Goal: Task Accomplishment & Management: Use online tool/utility

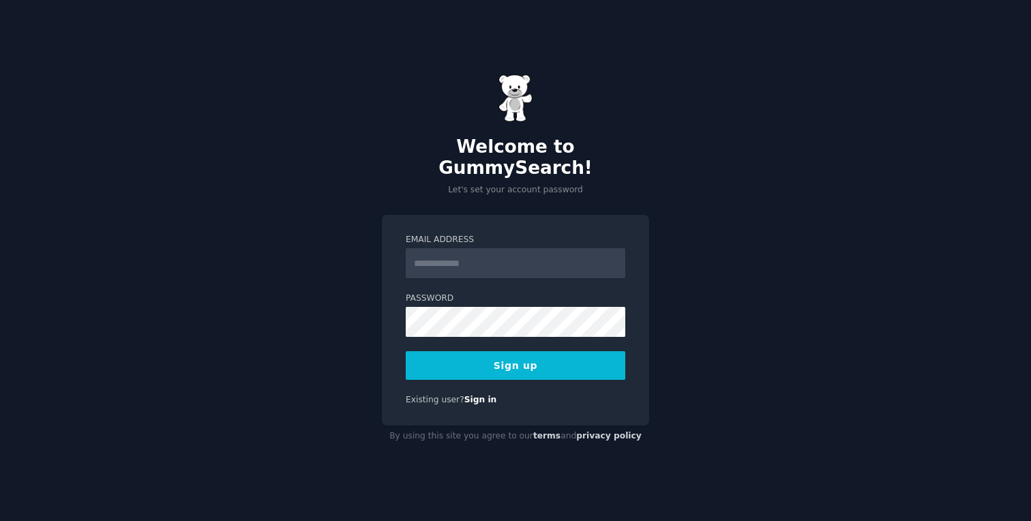
click at [501, 257] on input "Email Address" at bounding box center [515, 263] width 219 height 30
type input "**********"
click at [500, 351] on button "Sign up" at bounding box center [515, 365] width 219 height 29
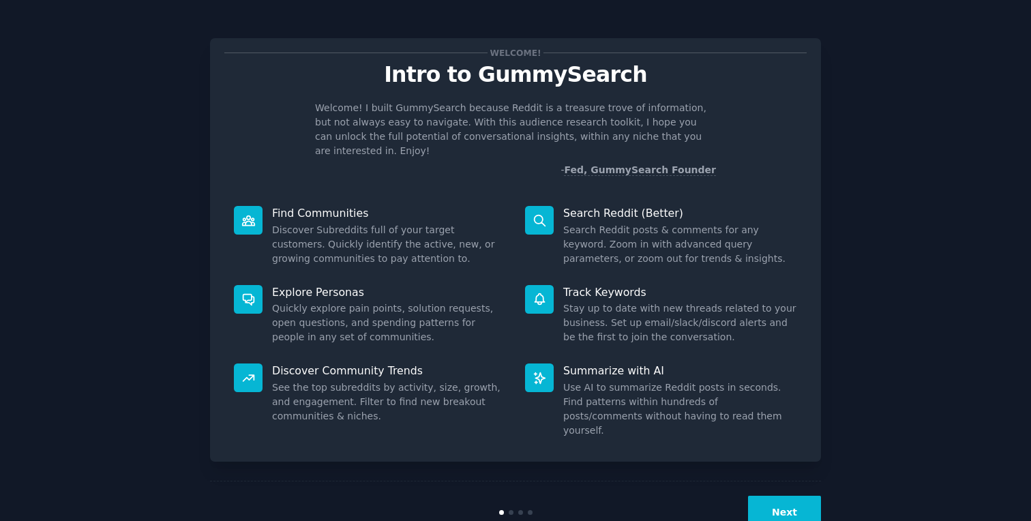
click at [504, 95] on div "Welcome! Intro to GummySearch Welcome! I built GummySearch because Reddit is a …" at bounding box center [515, 114] width 582 height 125
click at [463, 84] on p "Intro to GummySearch" at bounding box center [515, 75] width 582 height 24
click at [810, 496] on button "Next" at bounding box center [784, 512] width 73 height 33
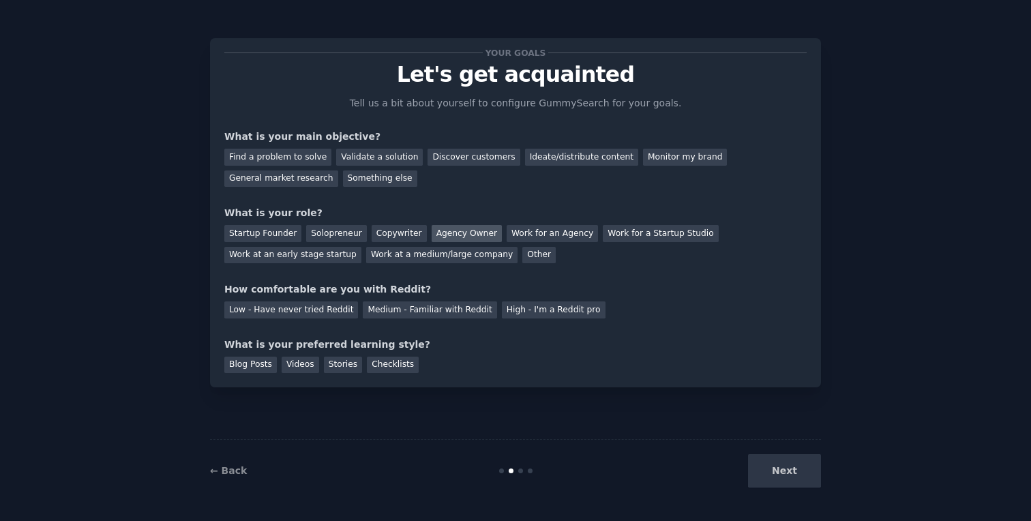
click at [441, 230] on div "Agency Owner" at bounding box center [466, 233] width 70 height 17
click at [275, 137] on div "What is your main objective?" at bounding box center [515, 137] width 582 height 14
drag, startPoint x: 275, startPoint y: 137, endPoint x: 295, endPoint y: 137, distance: 19.8
click at [295, 137] on div "What is your main objective?" at bounding box center [515, 137] width 582 height 14
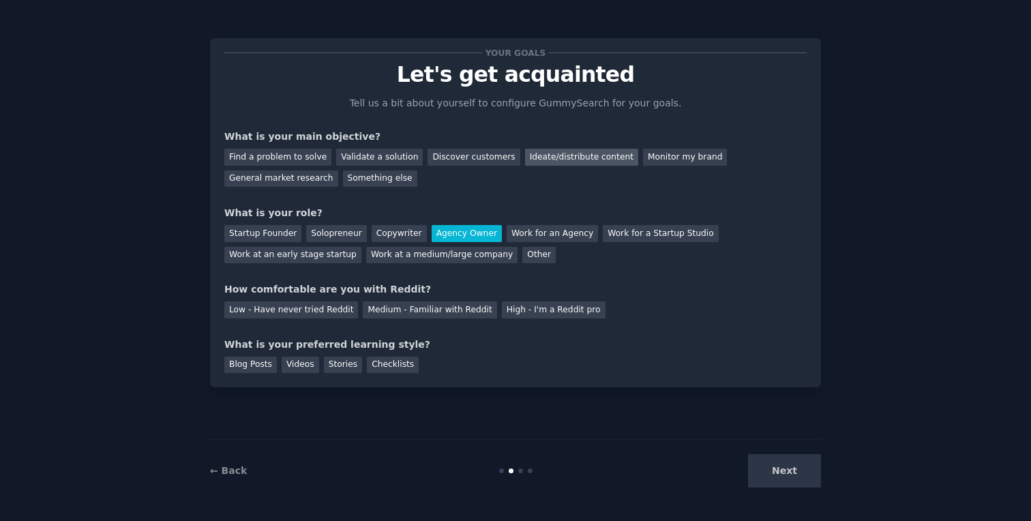
click at [566, 153] on div "Ideate/distribute content" at bounding box center [581, 157] width 113 height 17
click at [423, 311] on div "Medium - Familiar with Reddit" at bounding box center [430, 309] width 134 height 17
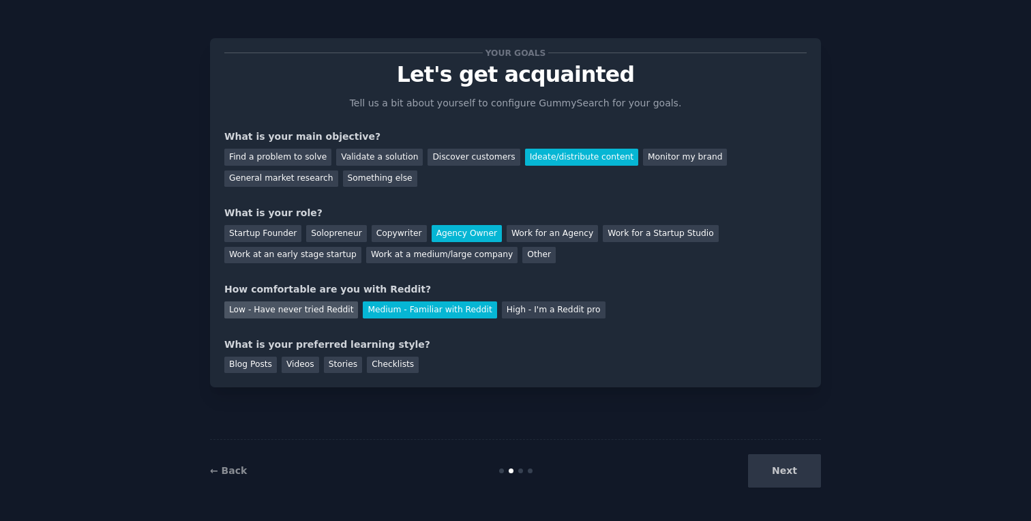
click at [321, 314] on div "Low - Have never tried Reddit" at bounding box center [291, 309] width 134 height 17
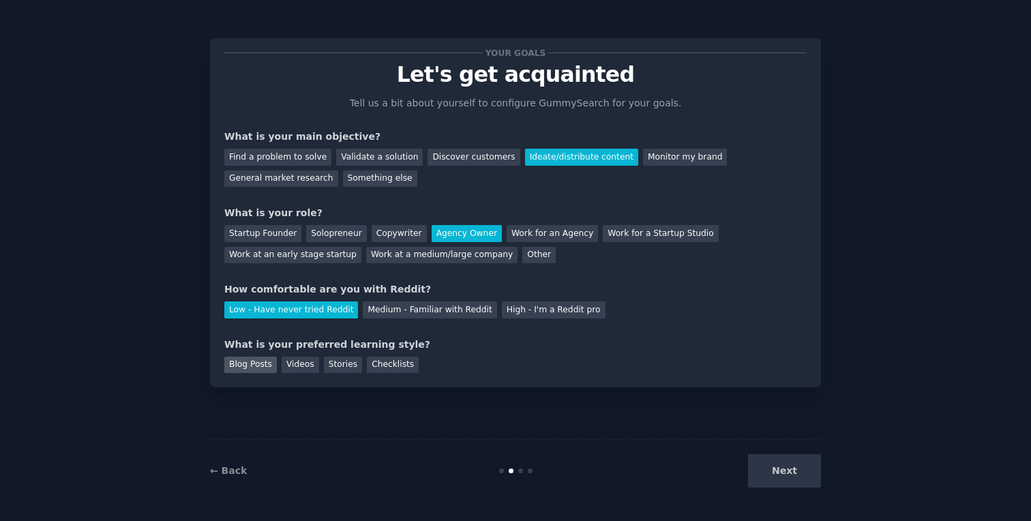
click at [245, 365] on div "Blog Posts" at bounding box center [250, 364] width 52 height 17
click at [294, 365] on div "Videos" at bounding box center [299, 364] width 37 height 17
click at [335, 365] on div "Stories" at bounding box center [343, 364] width 38 height 17
click at [448, 360] on div "Blog Posts Videos Stories Checklists" at bounding box center [515, 363] width 582 height 22
click at [303, 363] on div "Videos" at bounding box center [299, 364] width 37 height 17
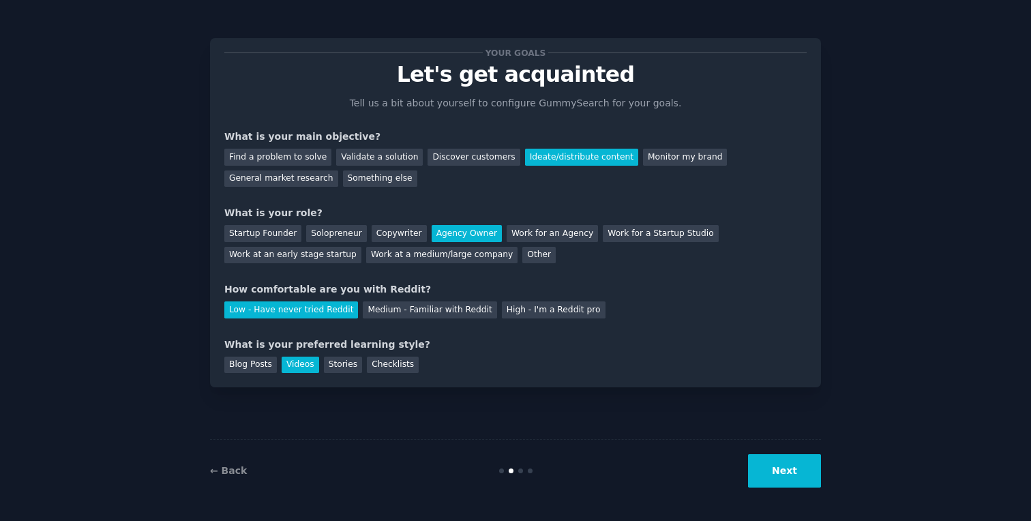
click at [383, 376] on div "Your goals Let's get acquainted Tell us a bit about yourself to configure Gummy…" at bounding box center [515, 212] width 611 height 349
click at [401, 369] on div "Checklists" at bounding box center [393, 364] width 52 height 17
click at [795, 455] on button "Next" at bounding box center [784, 470] width 73 height 33
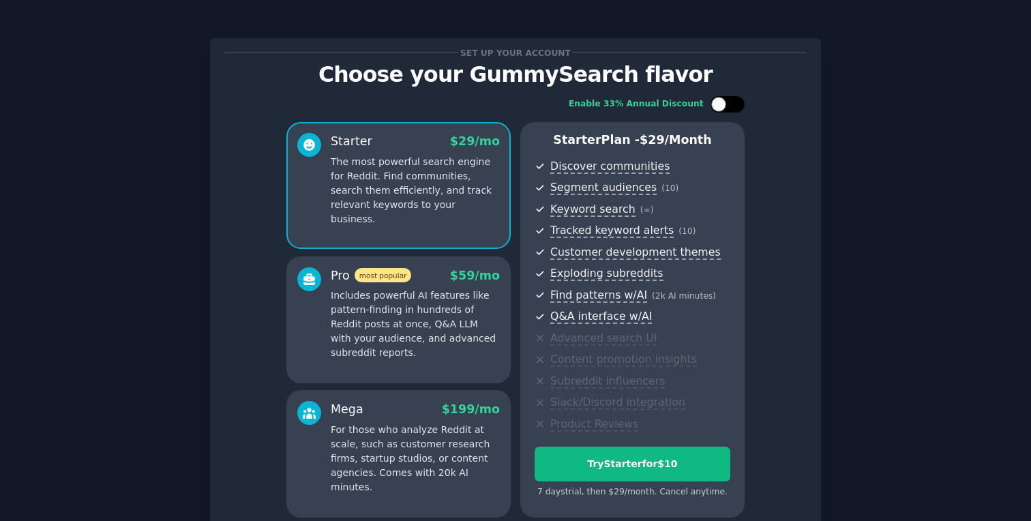
click at [713, 100] on div at bounding box center [718, 104] width 15 height 15
click at [722, 104] on div at bounding box center [721, 104] width 10 height 7
click at [722, 104] on div at bounding box center [718, 104] width 15 height 15
click at [722, 104] on div at bounding box center [721, 104] width 10 height 7
click at [722, 104] on div at bounding box center [718, 104] width 15 height 15
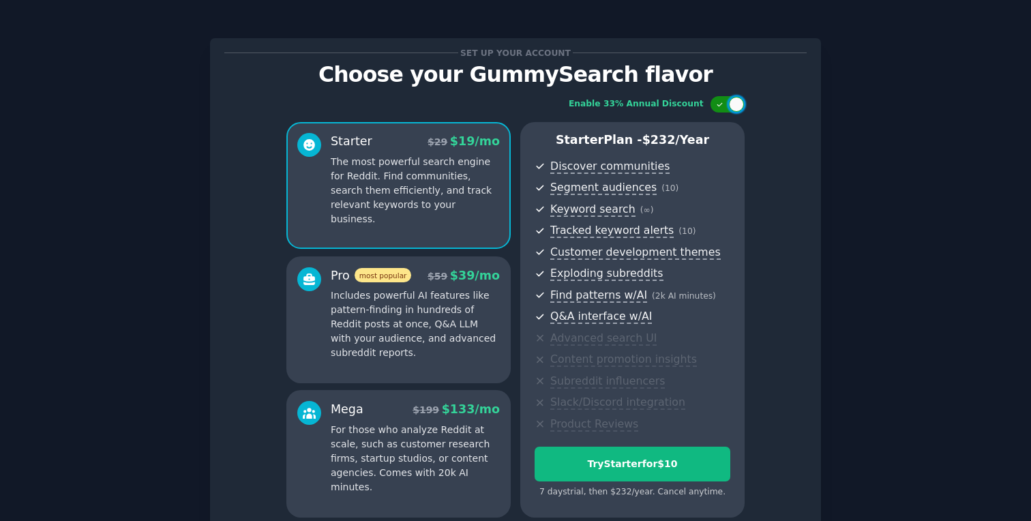
click at [722, 104] on div at bounding box center [721, 104] width 10 height 7
checkbox input "false"
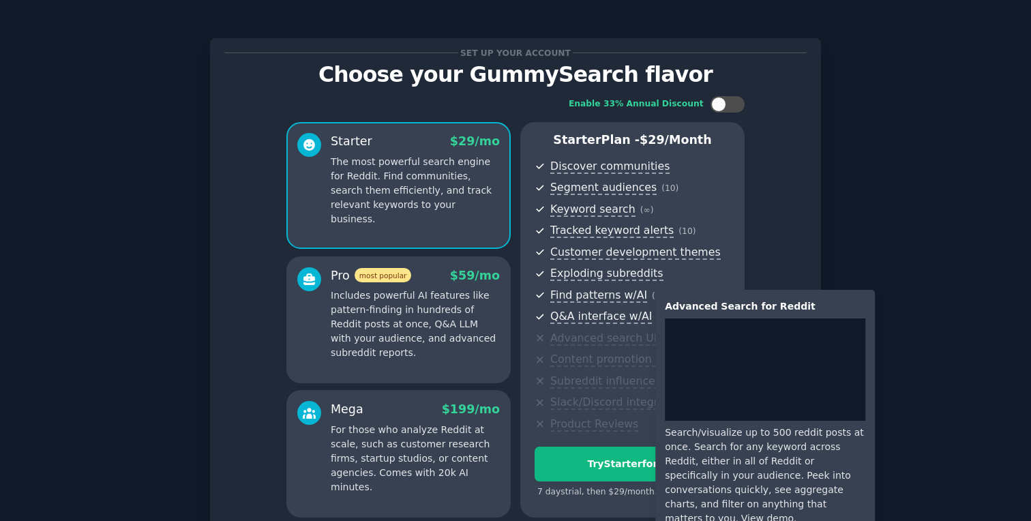
click at [848, 292] on div "Advanced Search for Reddit Search/visualize up to 500 reddit posts at once. Sea…" at bounding box center [764, 412] width 219 height 245
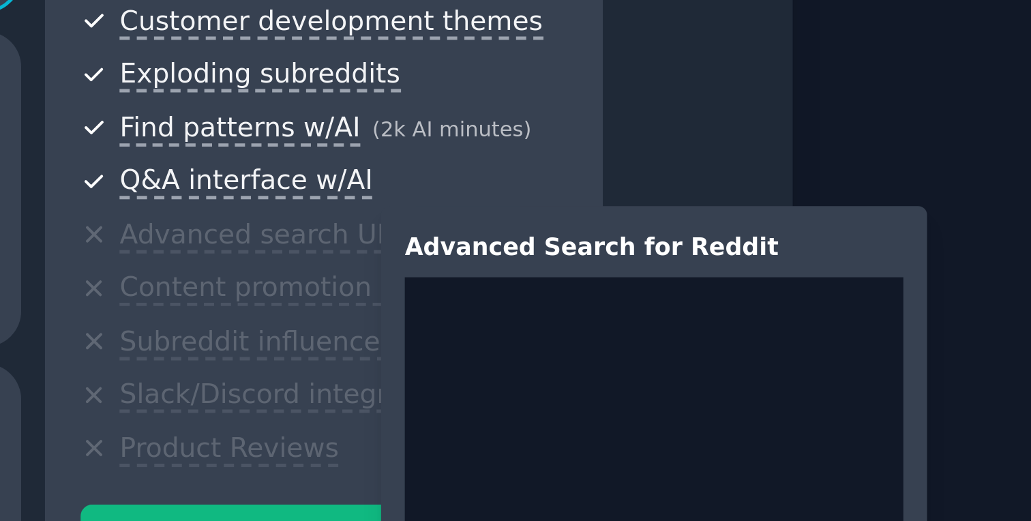
scroll to position [125, 0]
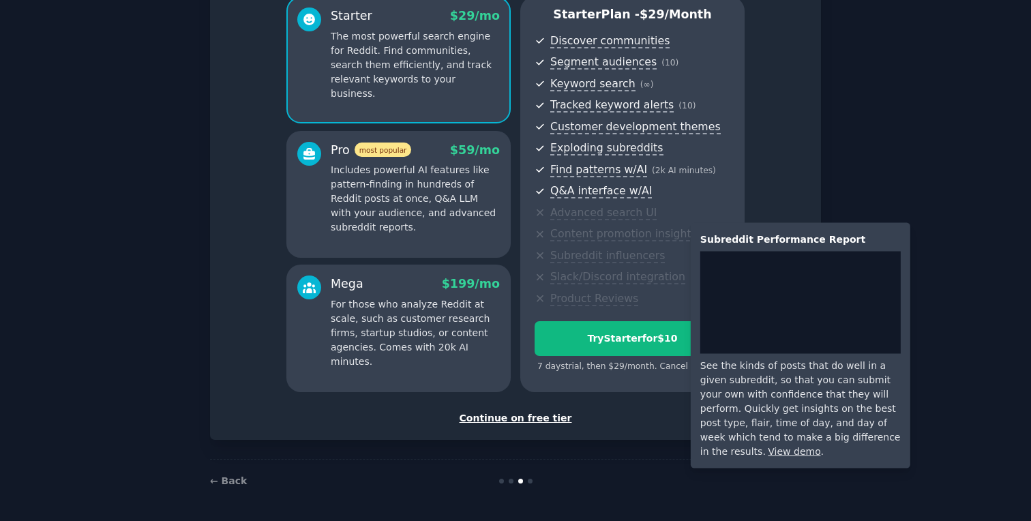
click at [813, 395] on div "See the kinds of posts that do well in a given subreddit, so that you can submi…" at bounding box center [800, 409] width 200 height 100
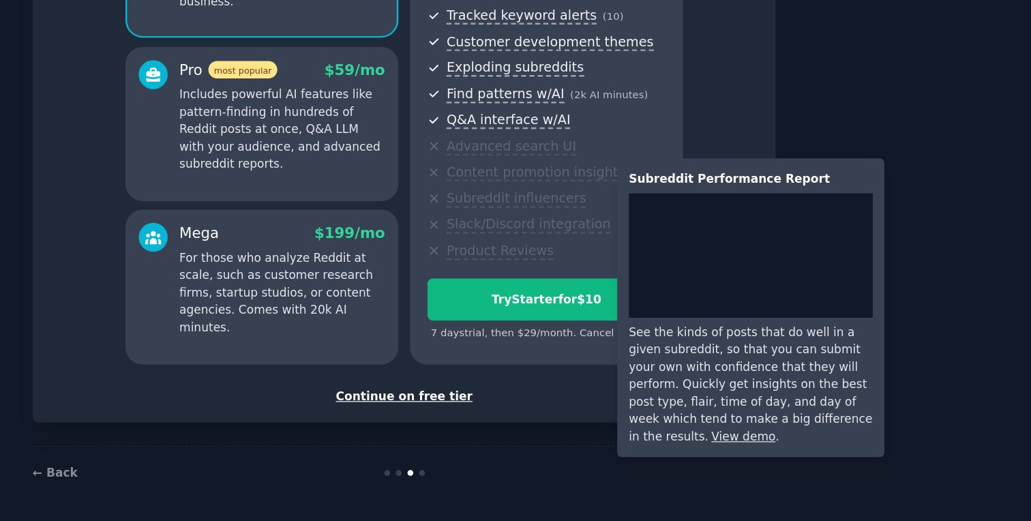
scroll to position [0, 0]
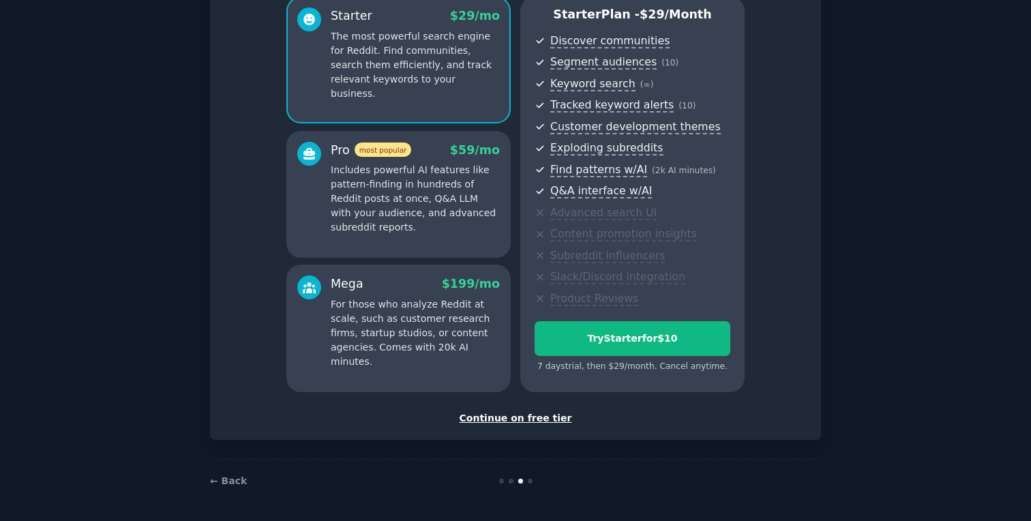
click at [408, 177] on p "Includes powerful AI features like pattern-finding in hundreds of Reddit posts …" at bounding box center [415, 199] width 169 height 72
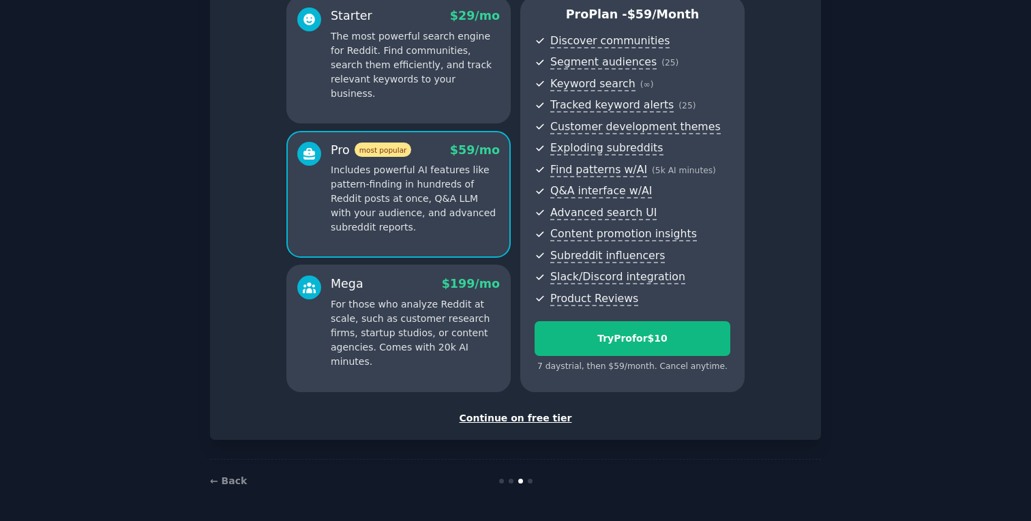
click at [427, 89] on div "Starter $ 29 /mo The most powerful search engine for Reddit. Find communities, …" at bounding box center [398, 60] width 224 height 127
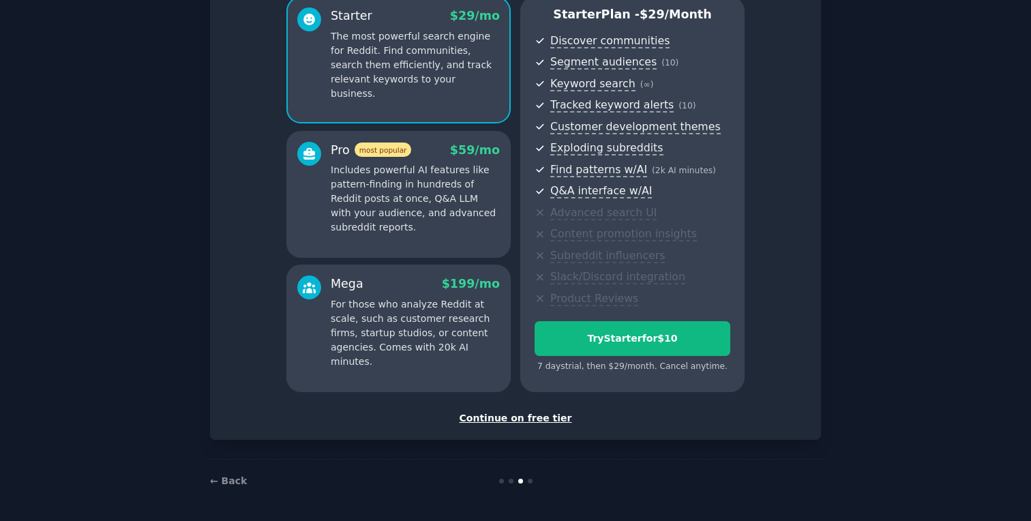
click at [437, 289] on div "Mega $ 199 /mo" at bounding box center [415, 283] width 169 height 17
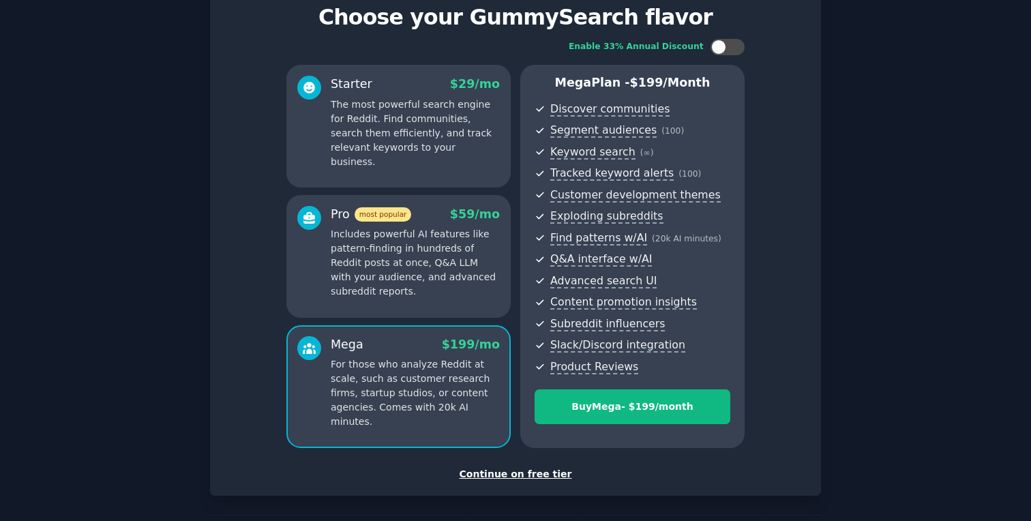
scroll to position [53, 0]
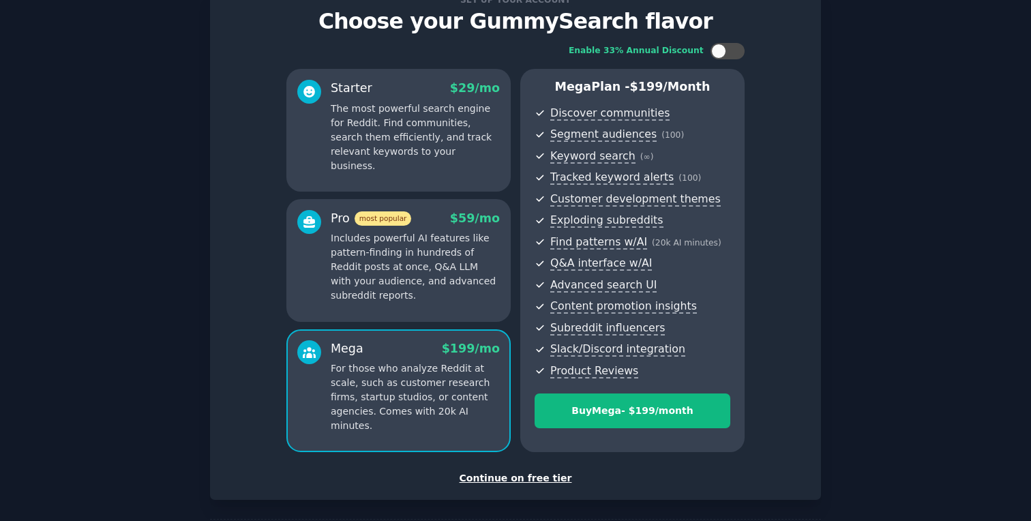
click at [421, 271] on p "Includes powerful AI features like pattern-finding in hundreds of Reddit posts …" at bounding box center [415, 267] width 169 height 72
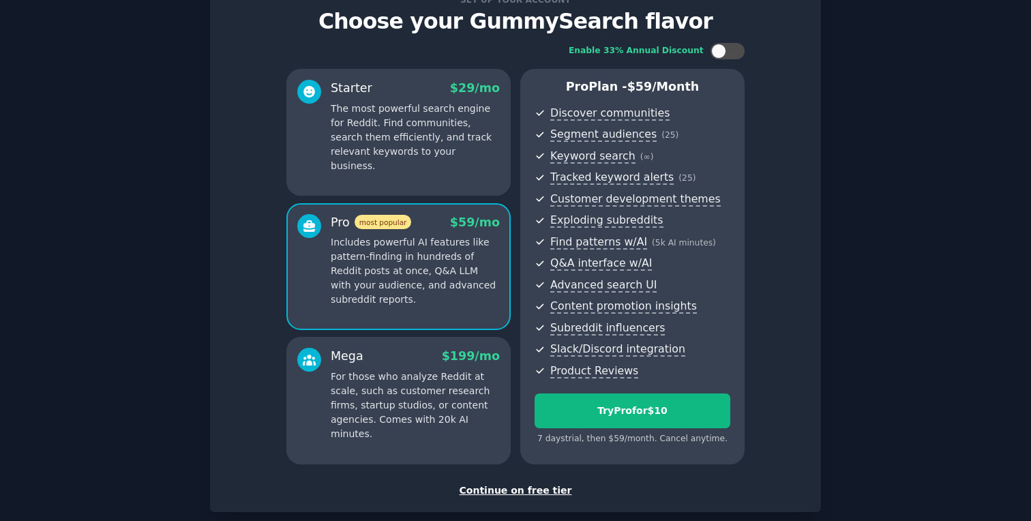
click at [427, 163] on div "Starter $ 29 /mo The most powerful search engine for Reddit. Find communities, …" at bounding box center [398, 132] width 224 height 127
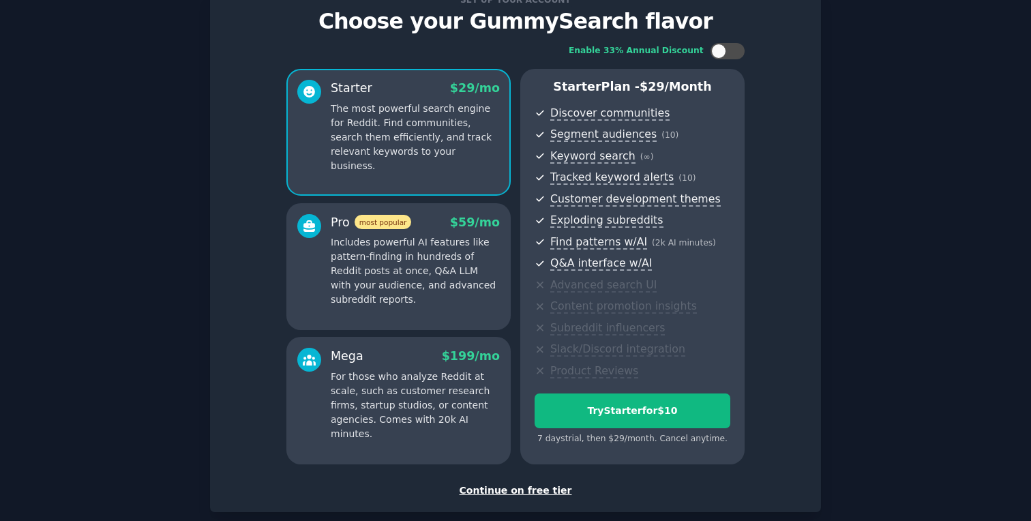
click at [417, 294] on p "Includes powerful AI features like pattern-finding in hundreds of Reddit posts …" at bounding box center [415, 271] width 169 height 72
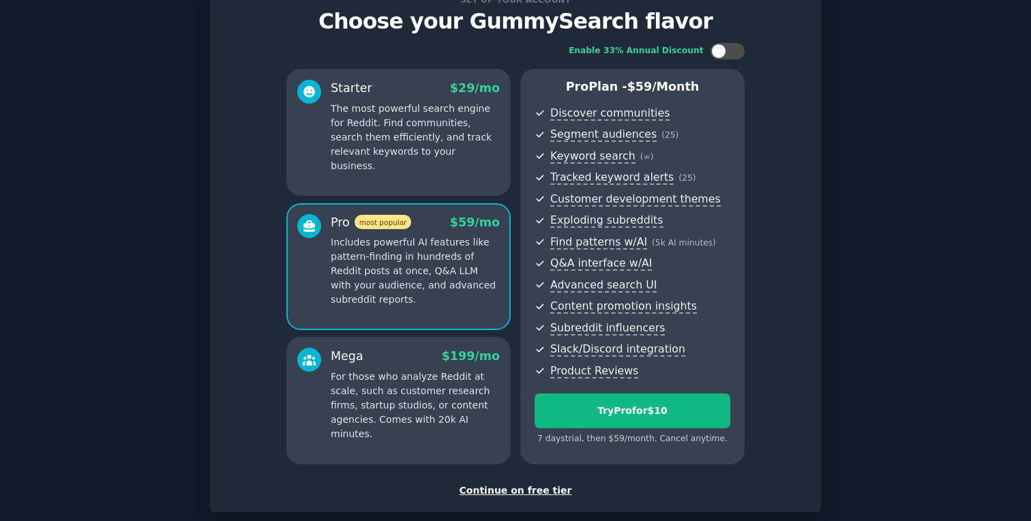
click at [433, 175] on div "Starter $ 29 /mo The most powerful search engine for Reddit. Find communities, …" at bounding box center [398, 132] width 224 height 127
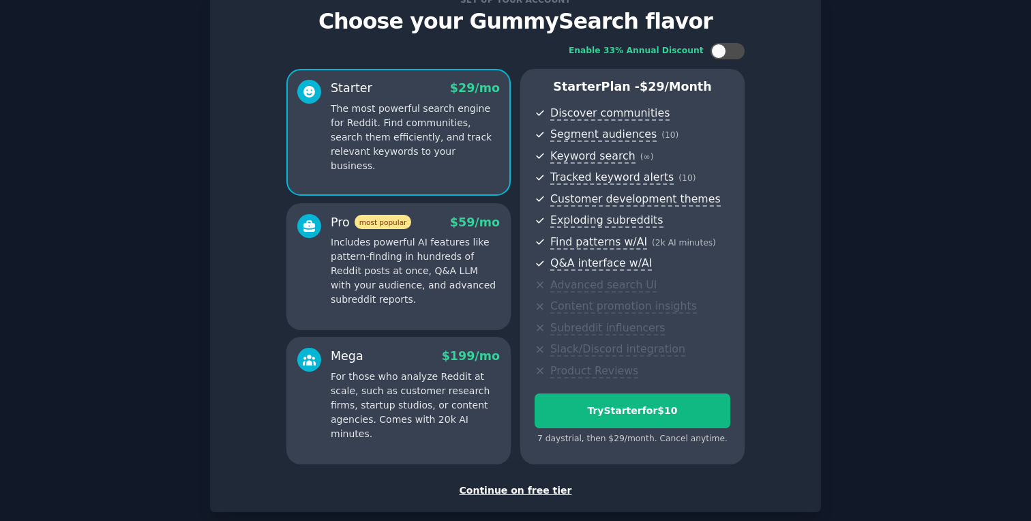
click at [420, 246] on p "Includes powerful AI features like pattern-finding in hundreds of Reddit posts …" at bounding box center [415, 271] width 169 height 72
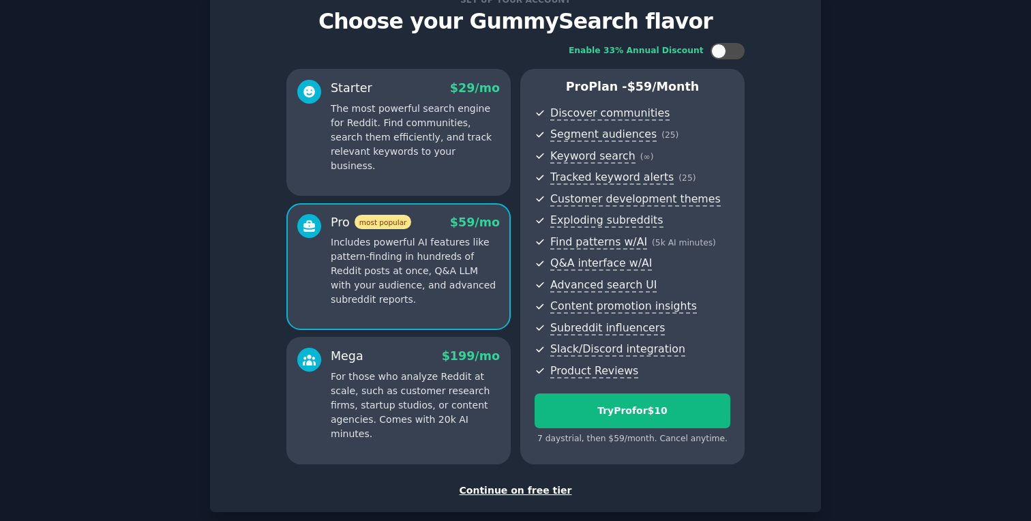
click at [440, 162] on div "Starter $ 29 /mo The most powerful search engine for Reddit. Find communities, …" at bounding box center [398, 132] width 224 height 127
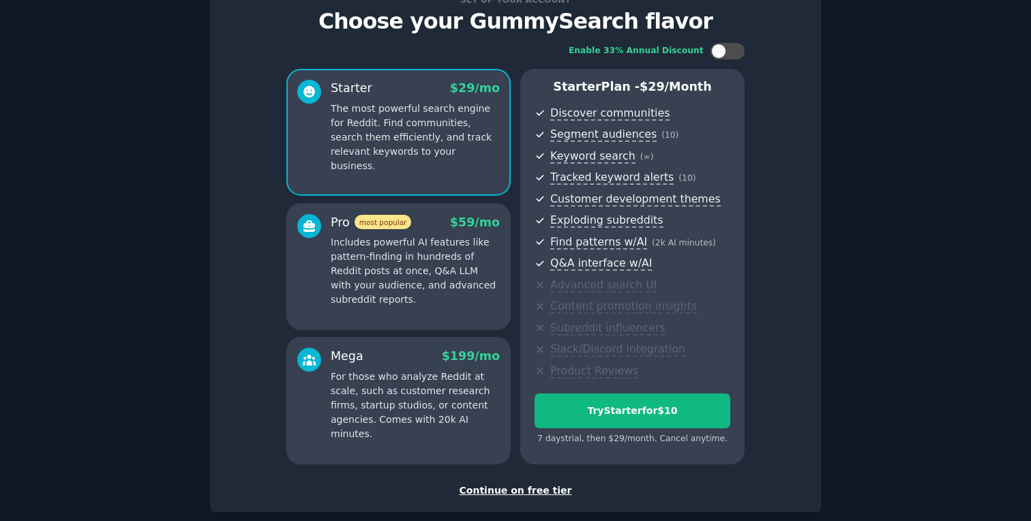
click at [439, 260] on p "Includes powerful AI features like pattern-finding in hundreds of Reddit posts …" at bounding box center [415, 271] width 169 height 72
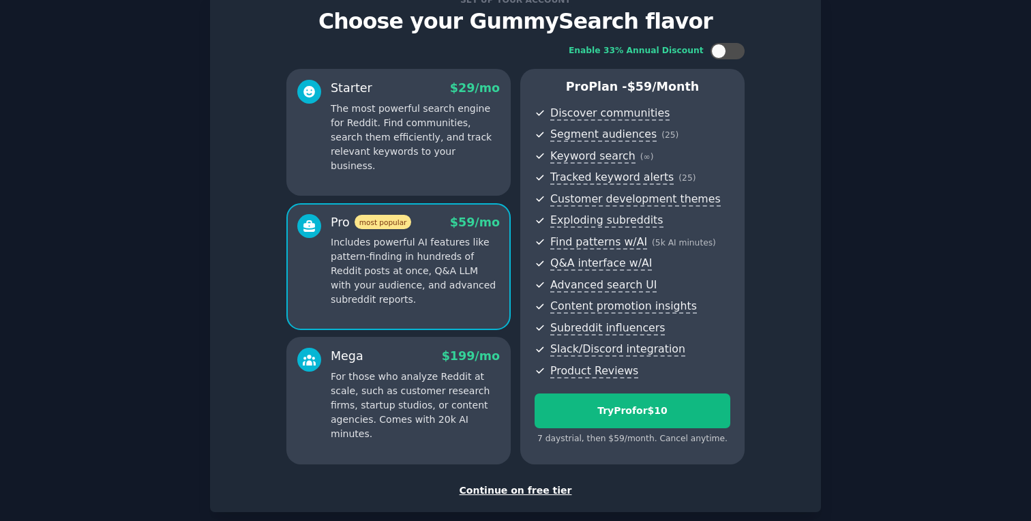
click at [455, 211] on div "Pro most popular $ 59 /mo Includes powerful AI features like pattern-finding in…" at bounding box center [398, 266] width 224 height 127
click at [444, 181] on div "Starter $ 29 /mo The most powerful search engine for Reddit. Find communities, …" at bounding box center [398, 132] width 224 height 127
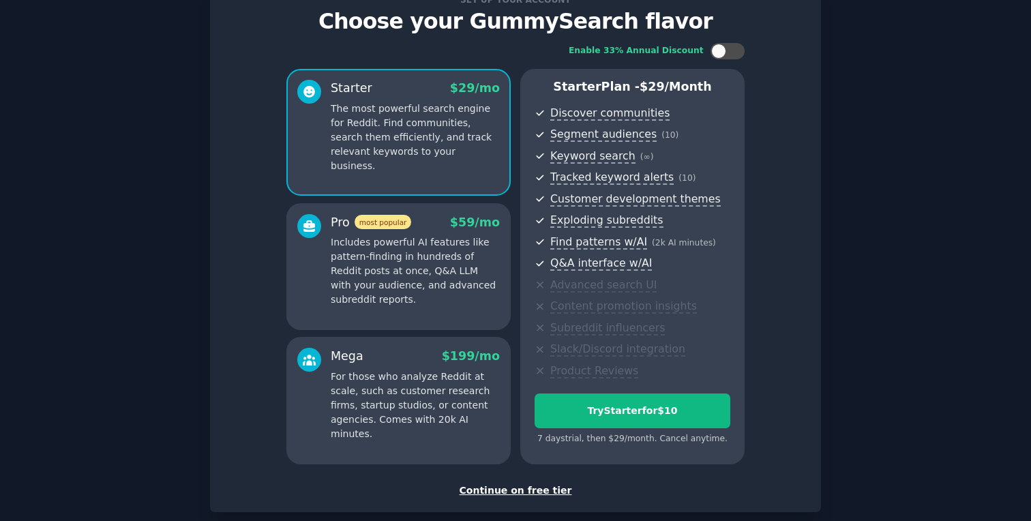
click at [444, 268] on p "Includes powerful AI features like pattern-finding in hundreds of Reddit posts …" at bounding box center [415, 271] width 169 height 72
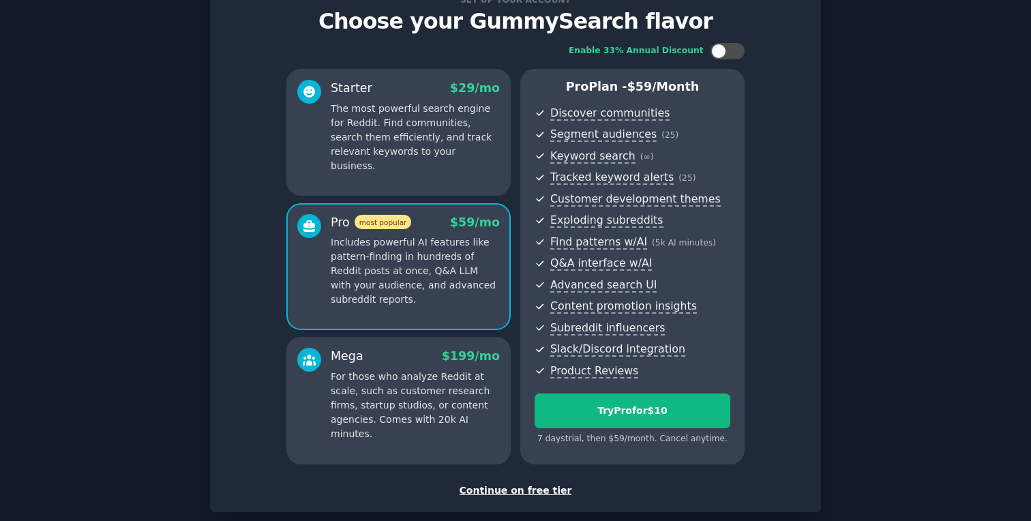
click at [439, 371] on p "For those who analyze Reddit at scale, such as customer research firms, startup…" at bounding box center [415, 405] width 169 height 72
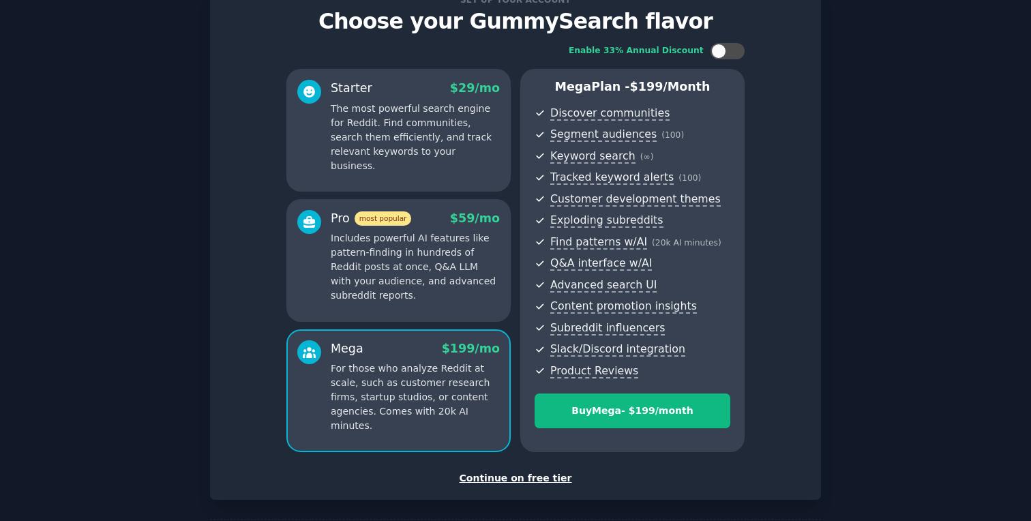
click at [515, 476] on div "Continue on free tier" at bounding box center [515, 478] width 582 height 14
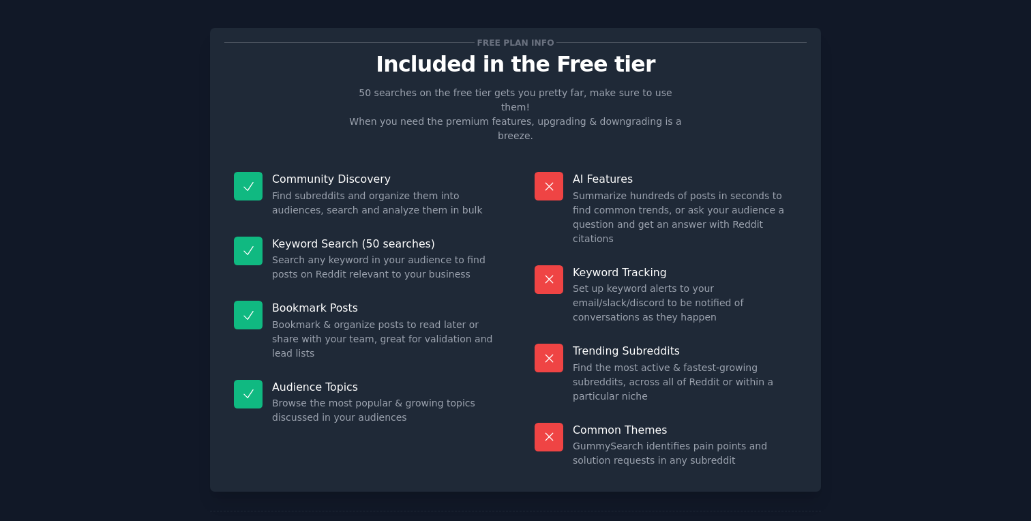
click at [308, 189] on dd "Find subreddits and organize them into audiences, search and analyze them in bu…" at bounding box center [384, 203] width 224 height 29
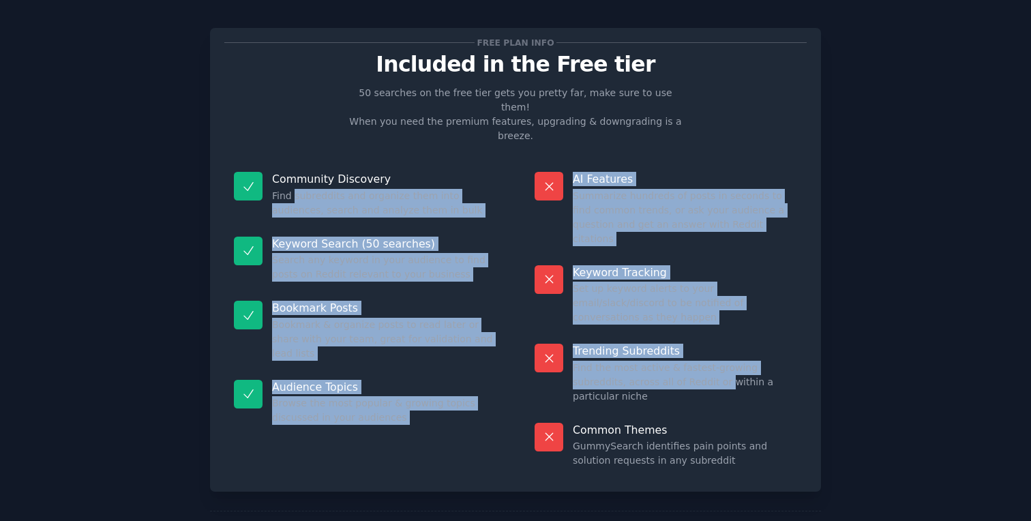
drag, startPoint x: 308, startPoint y: 164, endPoint x: 665, endPoint y: 326, distance: 391.6
click at [665, 326] on div "Community Discovery Find subreddits and organize them into audiences, search an…" at bounding box center [515, 319] width 582 height 315
click at [663, 361] on dd "Find the most active & fastest-growing subreddits, across all of Reddit or with…" at bounding box center [685, 382] width 224 height 43
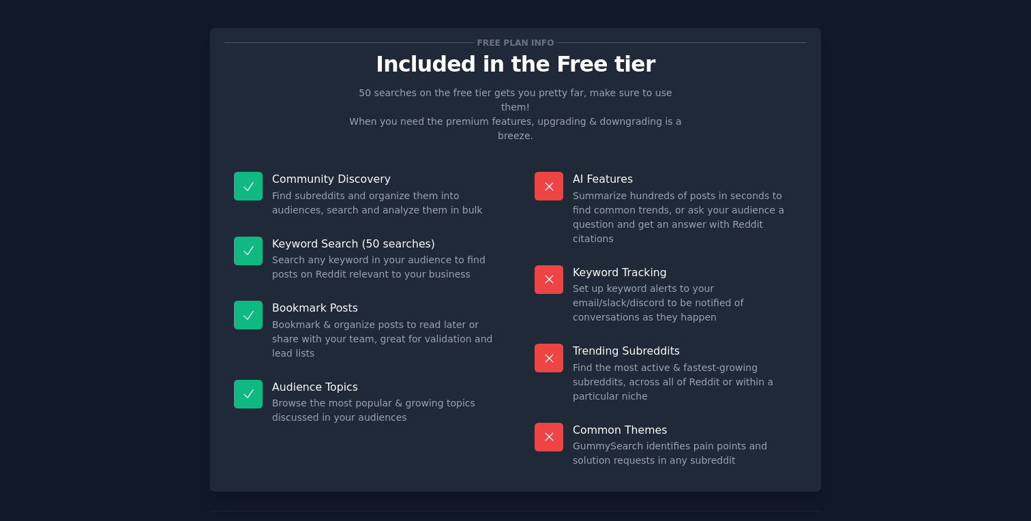
click at [633, 361] on dd "Find the most active & fastest-growing subreddits, across all of Reddit or with…" at bounding box center [685, 382] width 224 height 43
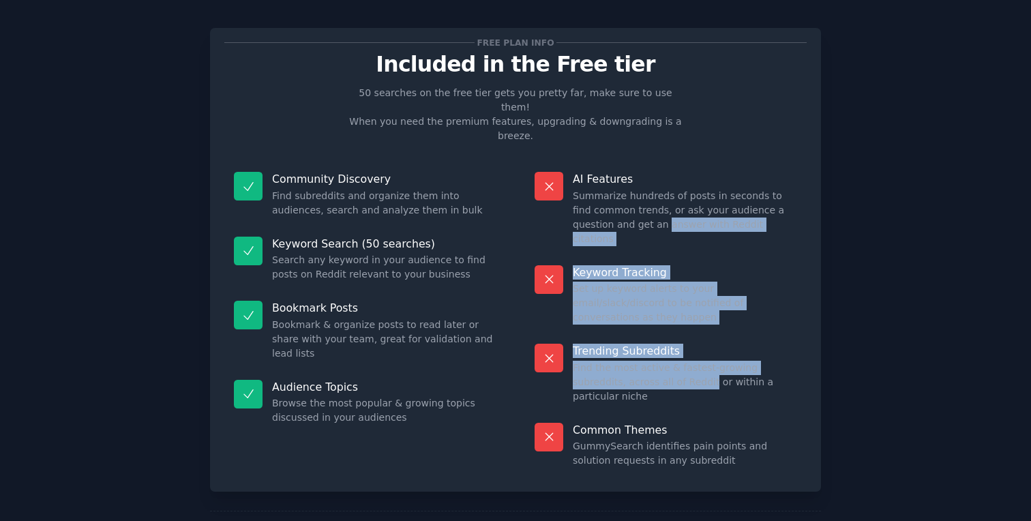
drag, startPoint x: 633, startPoint y: 322, endPoint x: 635, endPoint y: 200, distance: 122.0
click at [635, 200] on dl "AI Features Summarize hundreds of posts in seconds to find common trends, or as…" at bounding box center [665, 319] width 281 height 315
click at [635, 200] on dd "Summarize hundreds of posts in seconds to find common trends, or ask your audie…" at bounding box center [685, 217] width 224 height 57
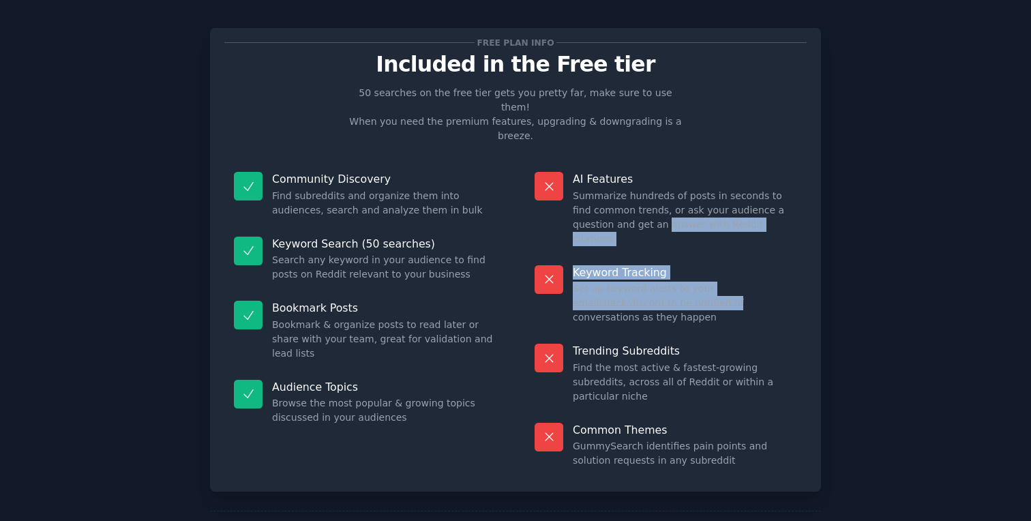
drag, startPoint x: 635, startPoint y: 200, endPoint x: 633, endPoint y: 257, distance: 56.6
click at [634, 257] on dl "AI Features Summarize hundreds of posts in seconds to find common trends, or as…" at bounding box center [665, 319] width 281 height 315
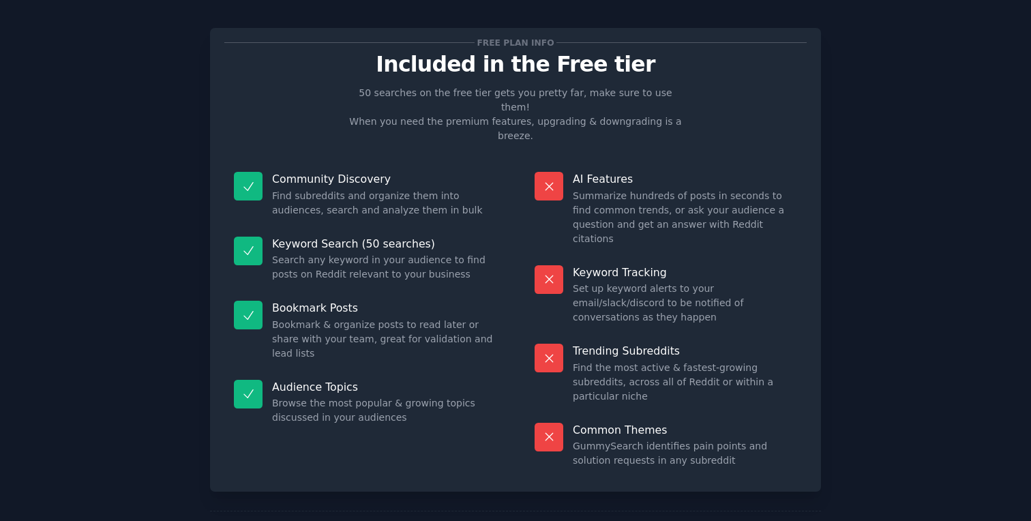
click at [652, 344] on p "Trending Subreddits" at bounding box center [685, 351] width 224 height 14
click at [619, 361] on dd "Find the most active & fastest-growing subreddits, across all of Reddit or with…" at bounding box center [685, 382] width 224 height 43
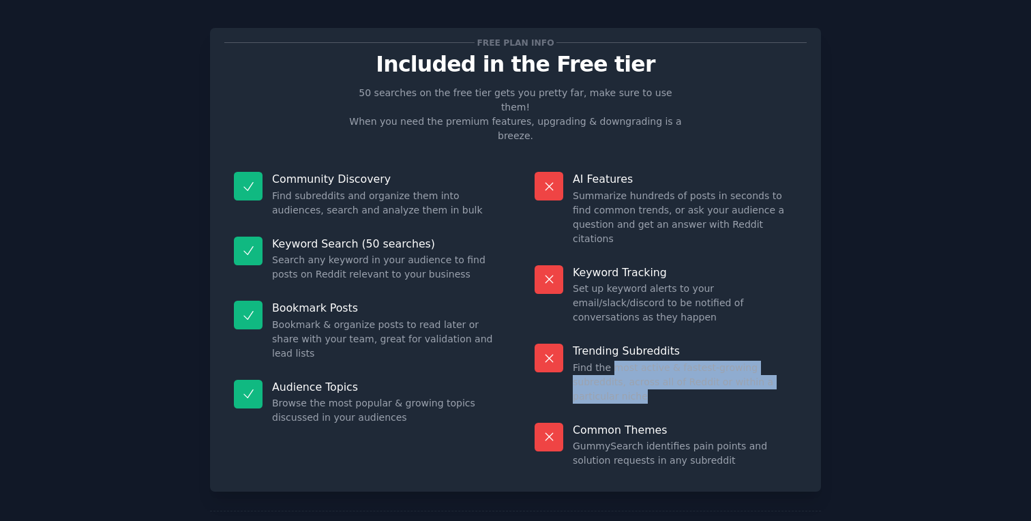
drag, startPoint x: 619, startPoint y: 311, endPoint x: 750, endPoint y: 326, distance: 131.7
click at [750, 361] on dd "Find the most active & fastest-growing subreddits, across all of Reddit or with…" at bounding box center [685, 382] width 224 height 43
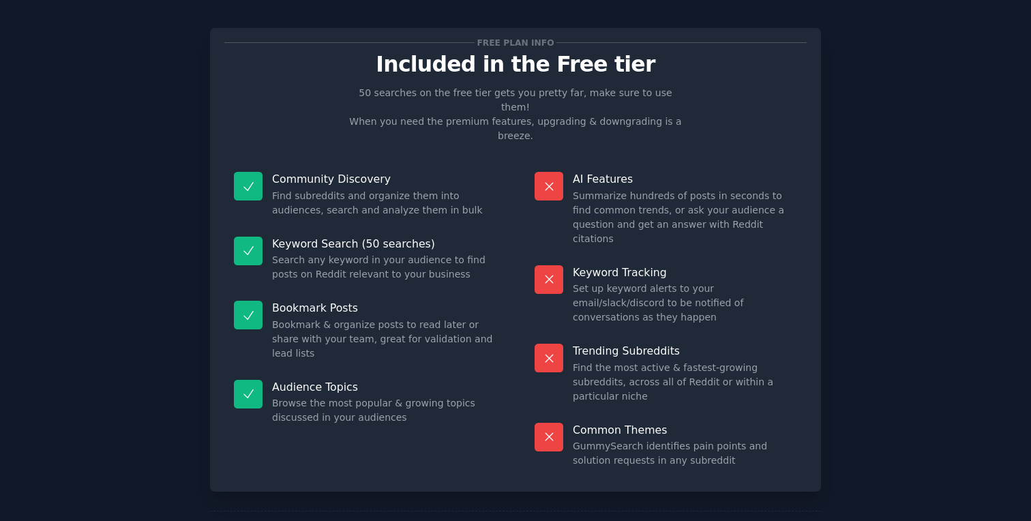
click at [748, 361] on dd "Find the most active & fastest-growing subreddits, across all of Reddit or with…" at bounding box center [685, 382] width 224 height 43
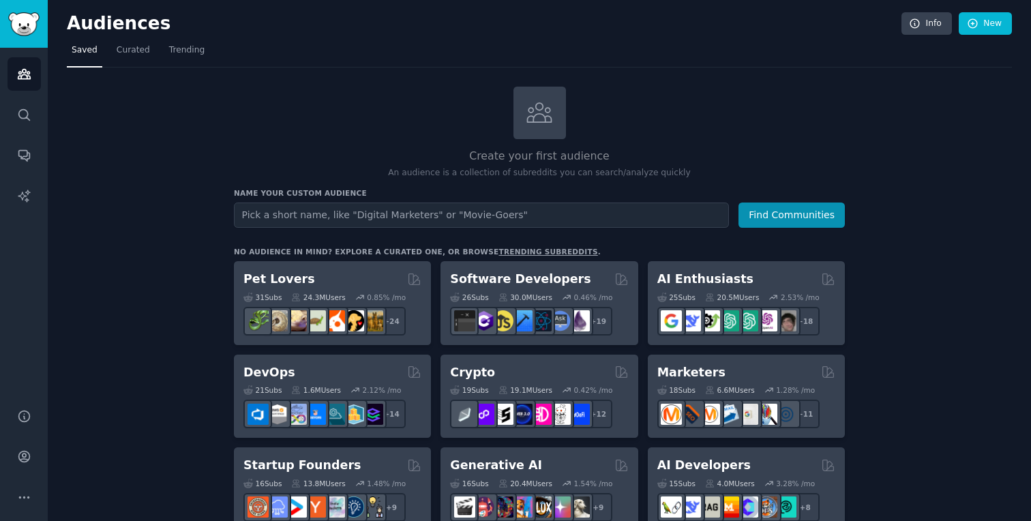
click at [529, 215] on input "text" at bounding box center [481, 214] width 495 height 25
type input "investissement"
click at [738, 202] on button "Find Communities" at bounding box center [791, 214] width 106 height 25
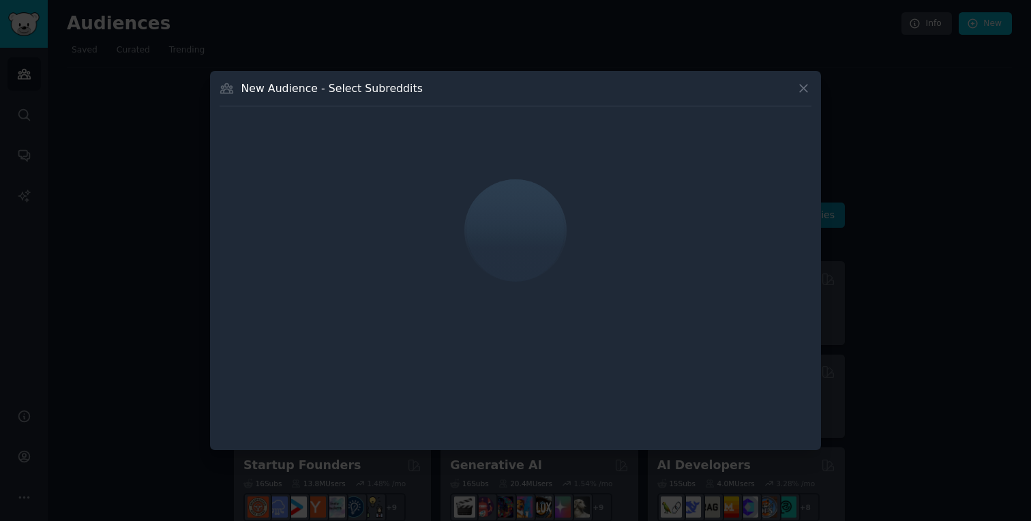
click at [339, 89] on h3 "New Audience - Select Subreddits" at bounding box center [331, 88] width 181 height 14
drag, startPoint x: 339, startPoint y: 89, endPoint x: 294, endPoint y: 89, distance: 45.0
click at [294, 89] on h3 "New Audience - Select Subreddits" at bounding box center [331, 88] width 181 height 14
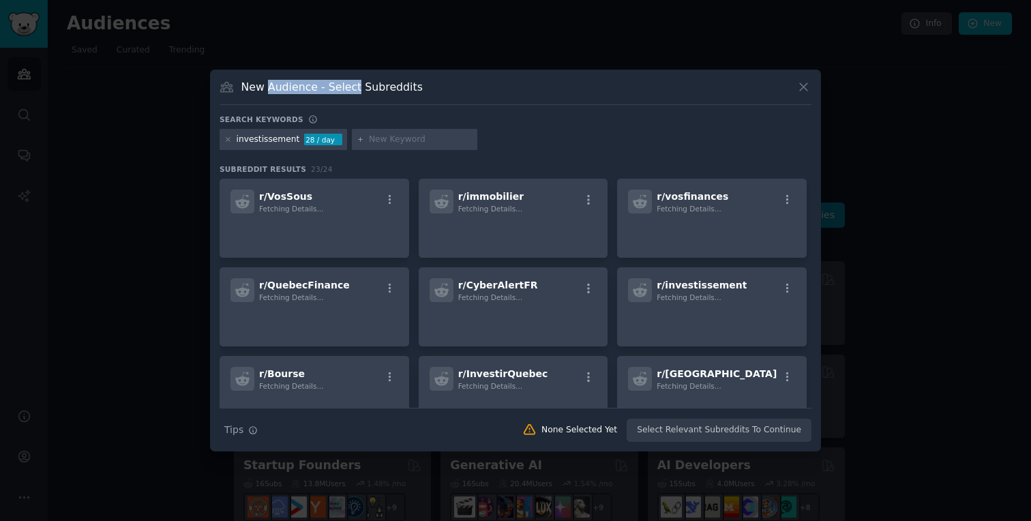
drag, startPoint x: 294, startPoint y: 89, endPoint x: 350, endPoint y: 89, distance: 55.9
click at [350, 89] on h3 "New Audience - Select Subreddits" at bounding box center [331, 87] width 181 height 14
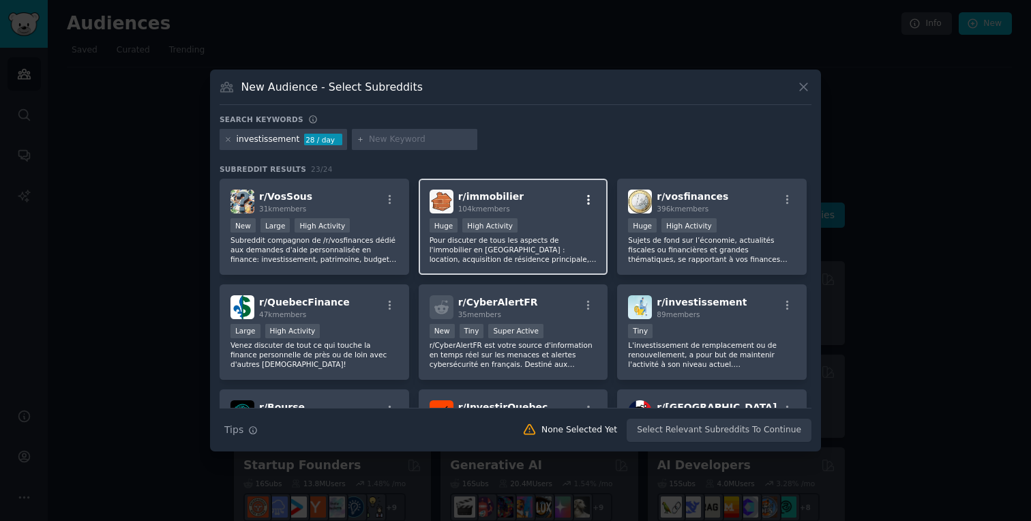
click at [592, 194] on button "button" at bounding box center [588, 200] width 17 height 12
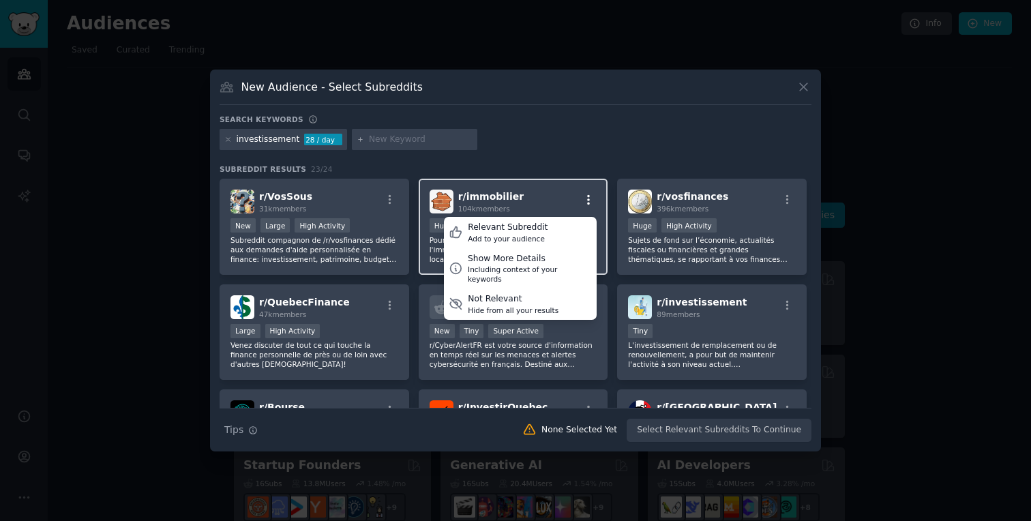
click at [582, 196] on icon "button" at bounding box center [588, 200] width 12 height 12
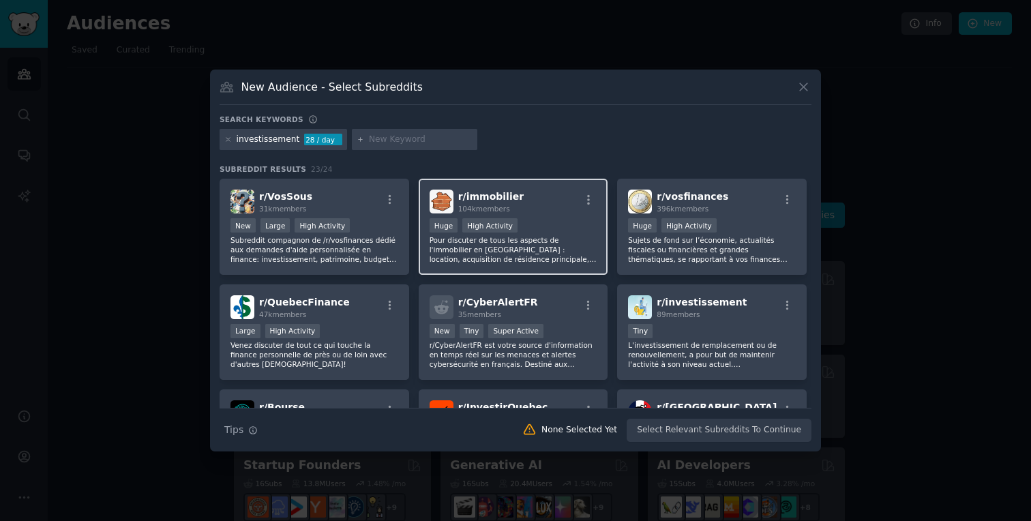
click at [548, 204] on div "r/ immobilier 104k members" at bounding box center [513, 201] width 168 height 24
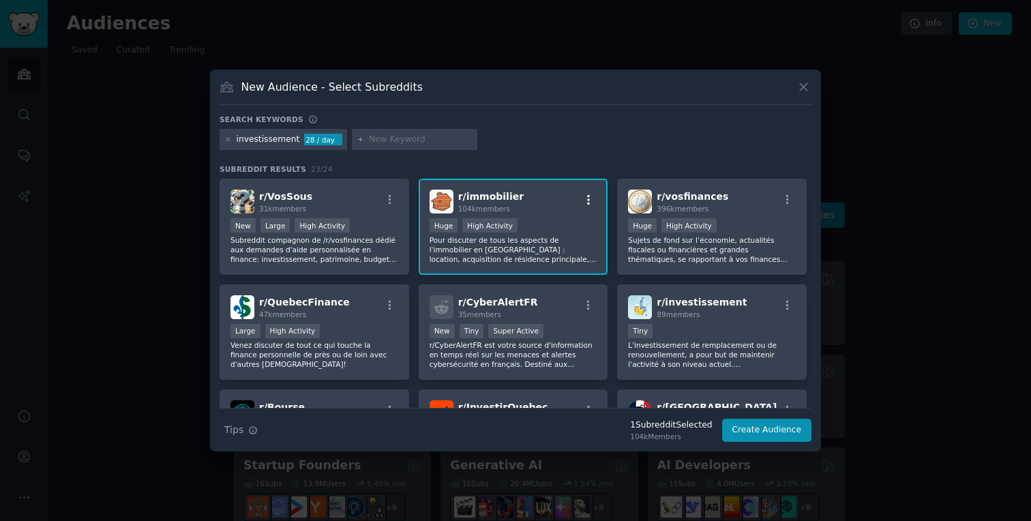
click at [584, 197] on icon "button" at bounding box center [588, 200] width 12 height 12
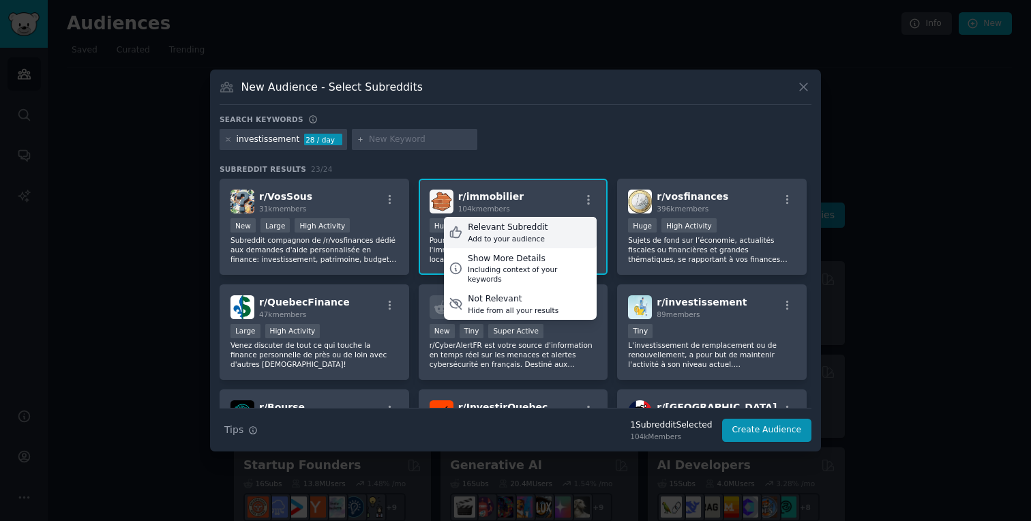
click at [536, 222] on div "Relevant Subreddit" at bounding box center [508, 228] width 80 height 12
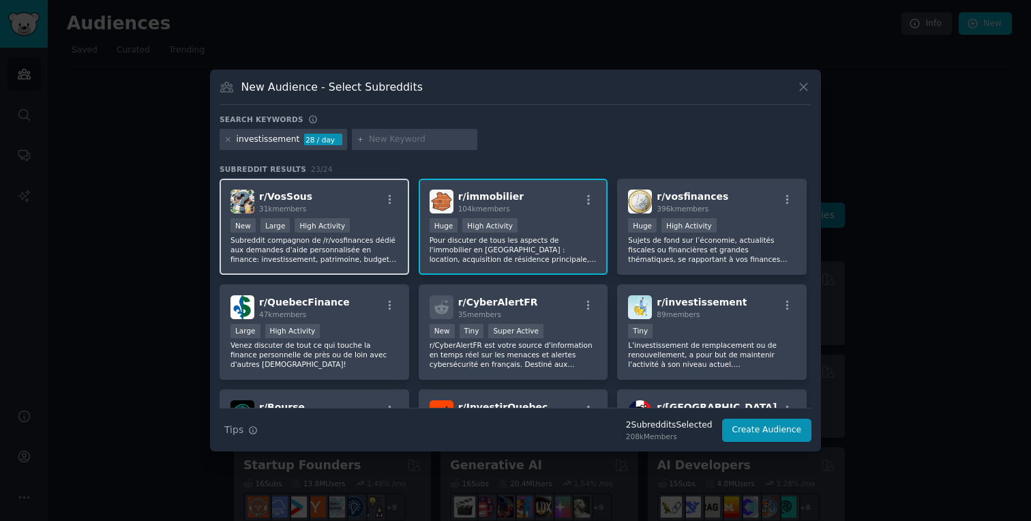
click at [313, 245] on p "Subreddit compagnon de /r/vosfinances dédié aux demandes d'aide personnalisée e…" at bounding box center [314, 249] width 168 height 29
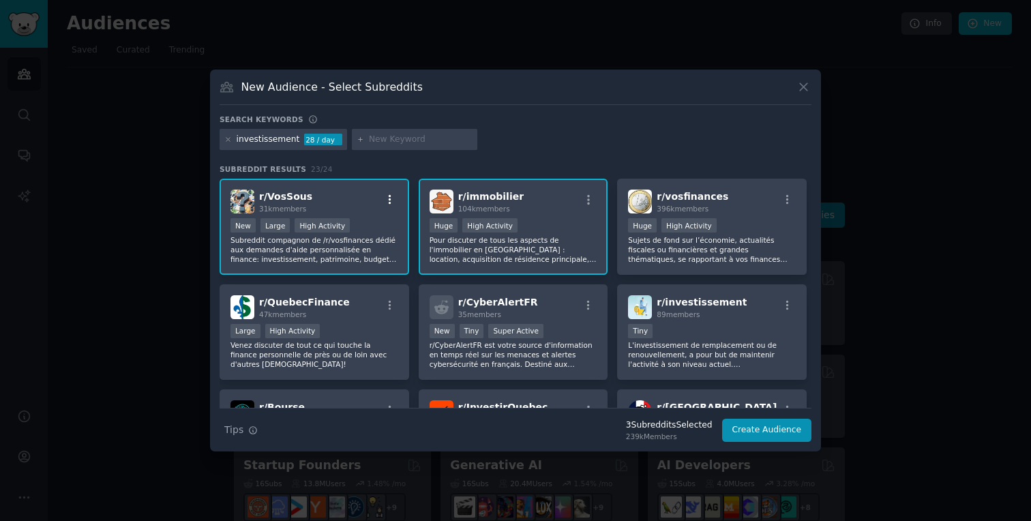
click at [393, 204] on icon "button" at bounding box center [390, 200] width 12 height 12
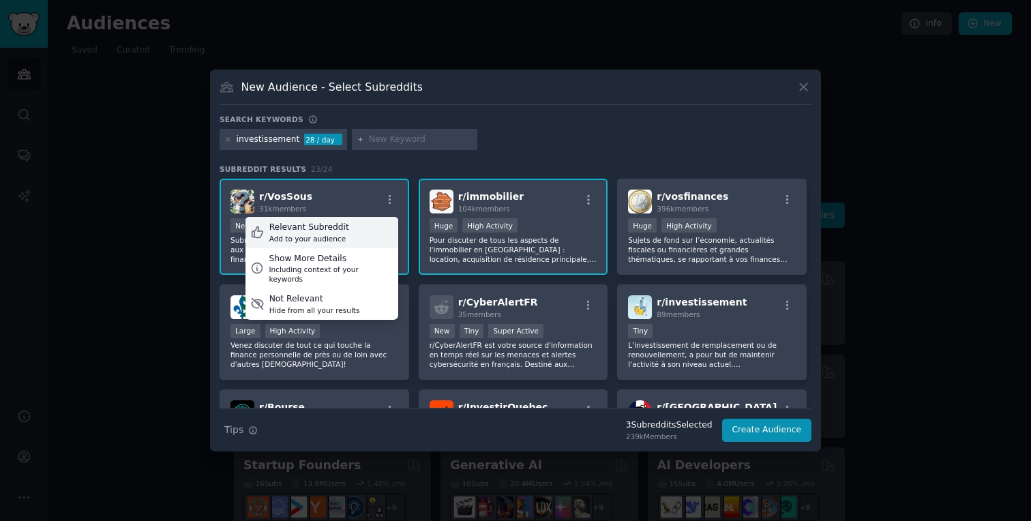
click at [320, 228] on div "Relevant Subreddit" at bounding box center [309, 228] width 80 height 12
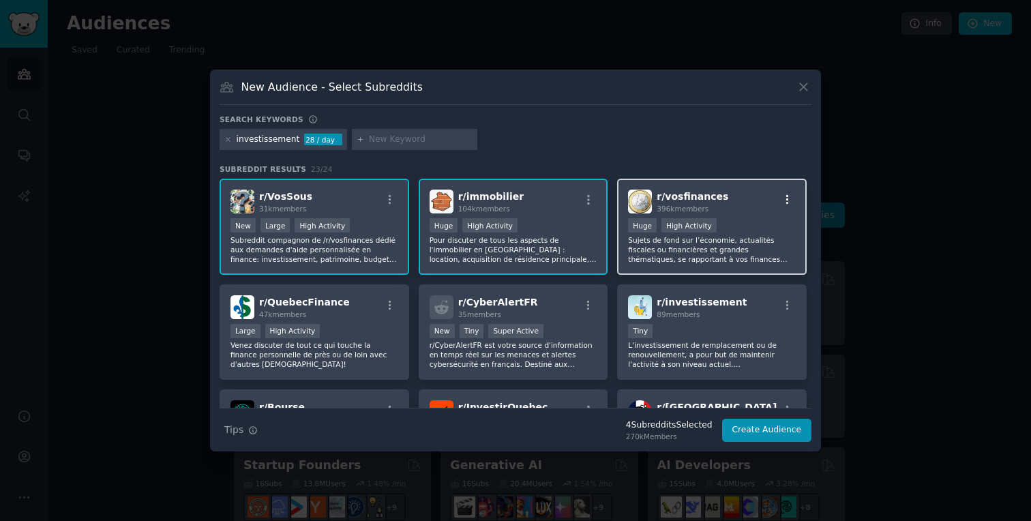
click at [782, 204] on icon "button" at bounding box center [787, 200] width 12 height 12
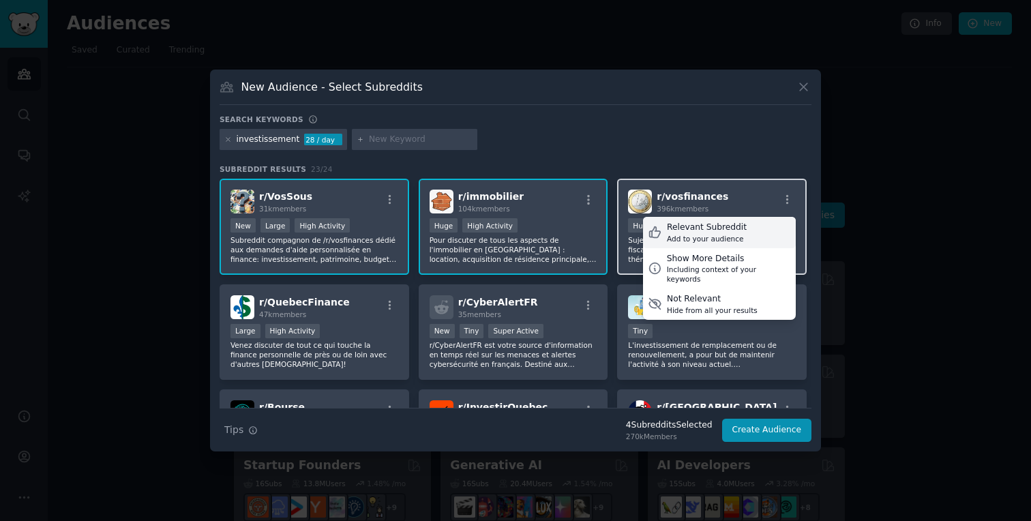
click at [735, 235] on div "Add to your audience" at bounding box center [707, 239] width 80 height 10
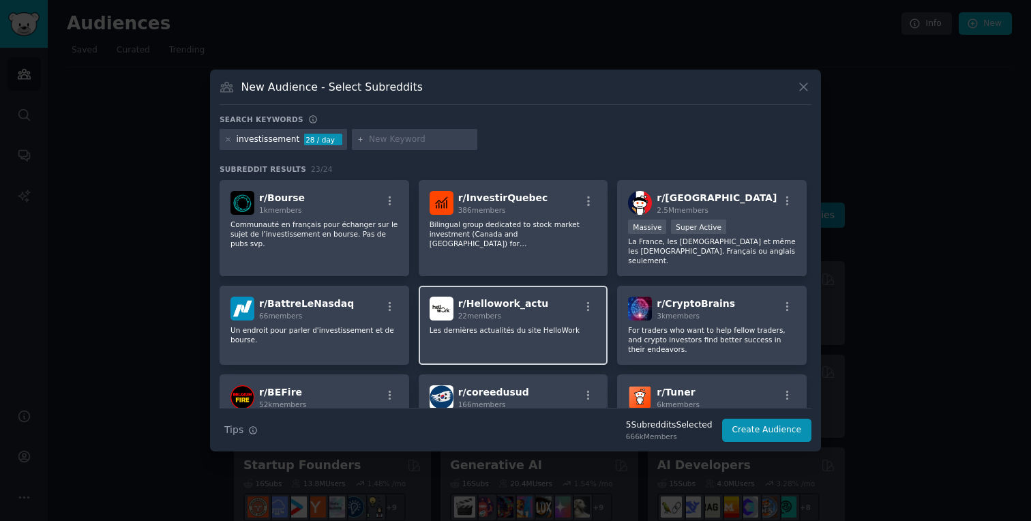
scroll to position [219, 0]
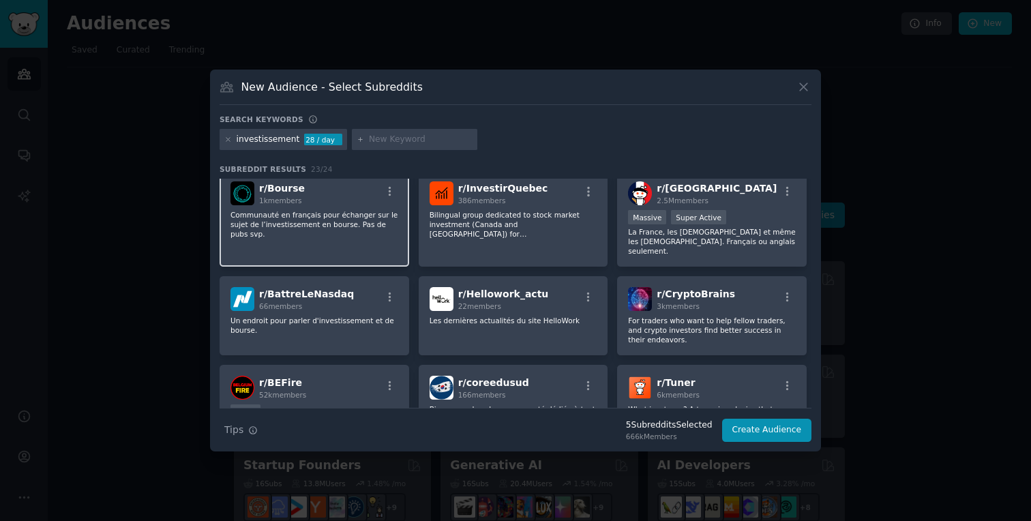
click at [336, 222] on p "Communauté en français pour échanger sur le sujet de l’investissement en bourse…" at bounding box center [314, 224] width 168 height 29
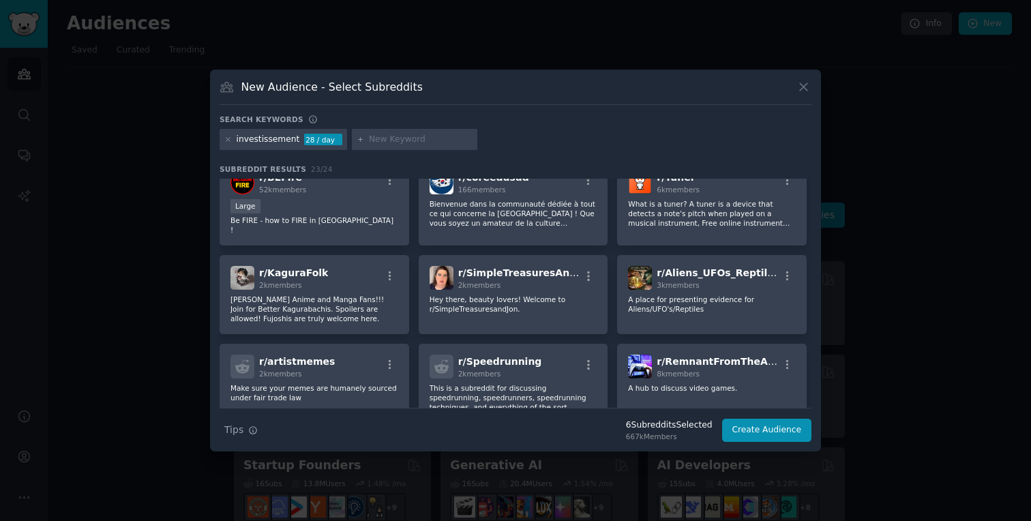
scroll to position [430, 0]
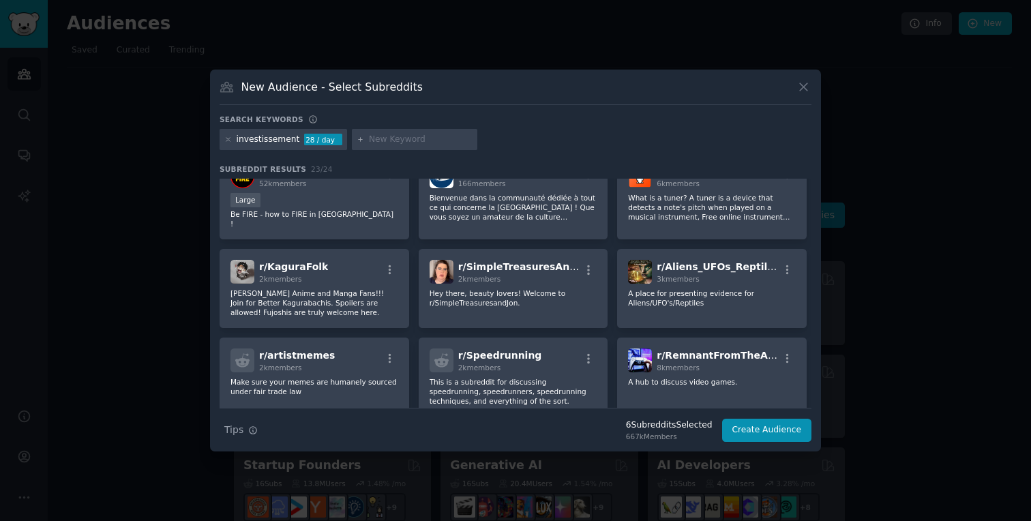
click at [332, 142] on div "28 / day" at bounding box center [323, 140] width 38 height 12
click at [307, 142] on div "28 / day" at bounding box center [323, 140] width 38 height 12
click at [272, 138] on div "investissement" at bounding box center [268, 140] width 63 height 12
click at [369, 138] on input "text" at bounding box center [421, 140] width 104 height 12
type input "immobilier"
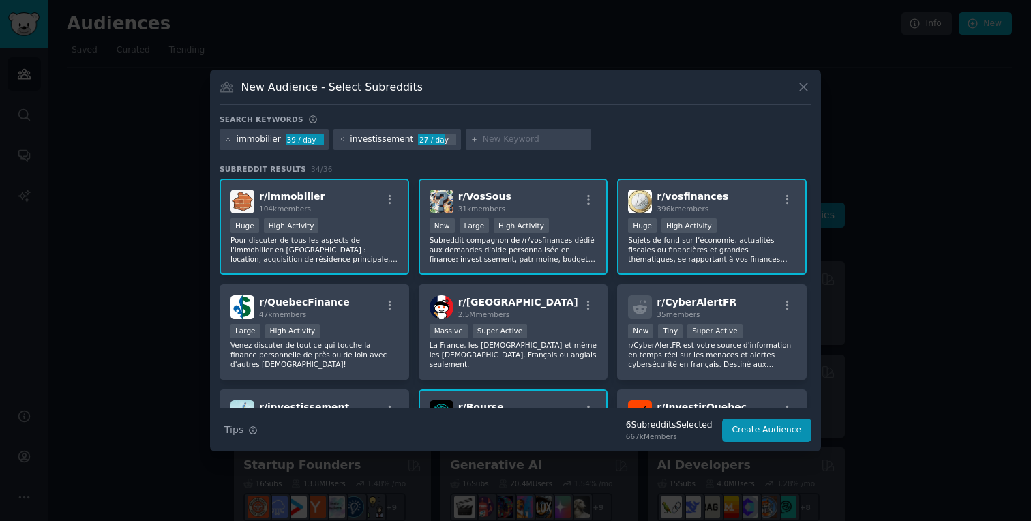
click at [627, 149] on div "immobilier 39 / day investissement 27 / day" at bounding box center [515, 142] width 592 height 27
click at [338, 136] on icon at bounding box center [341, 139] width 7 height 7
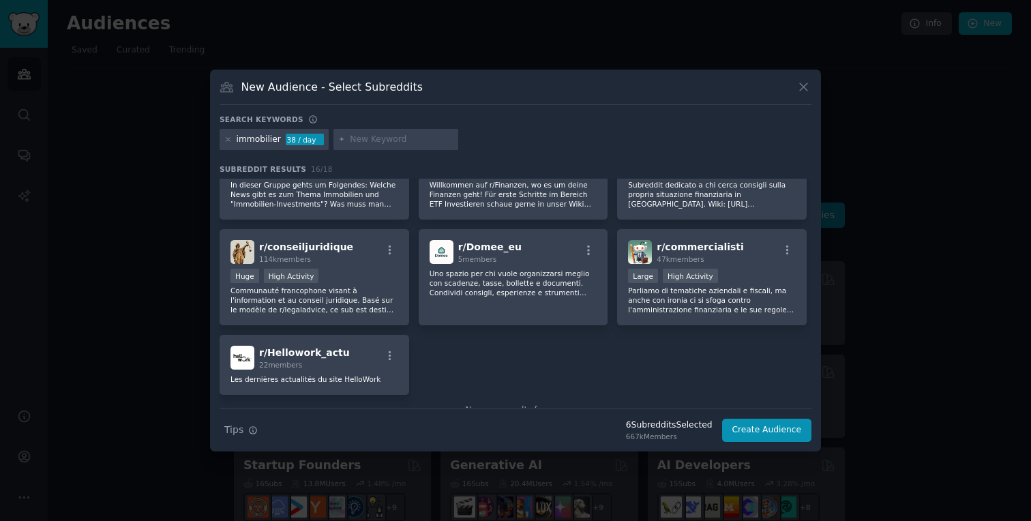
scroll to position [383, 0]
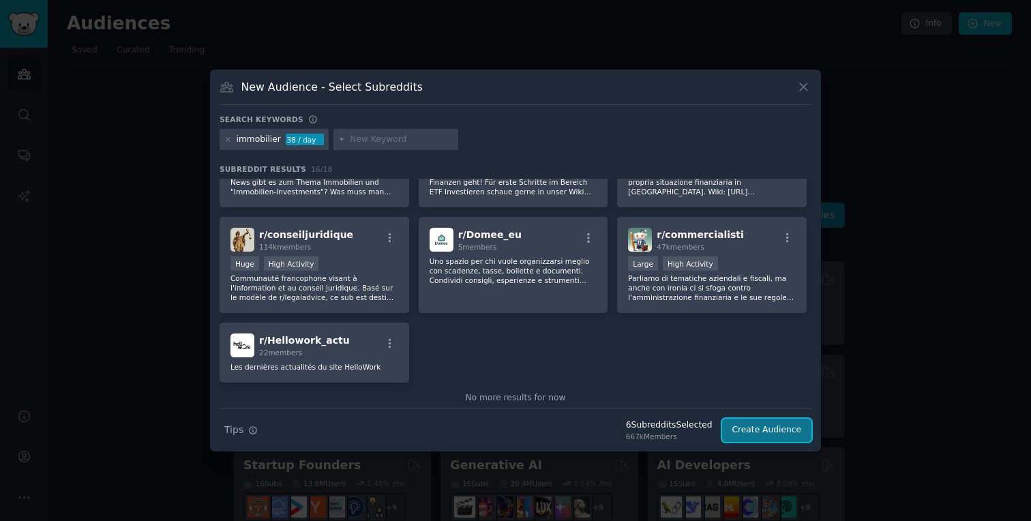
click at [763, 430] on button "Create Audience" at bounding box center [767, 429] width 90 height 23
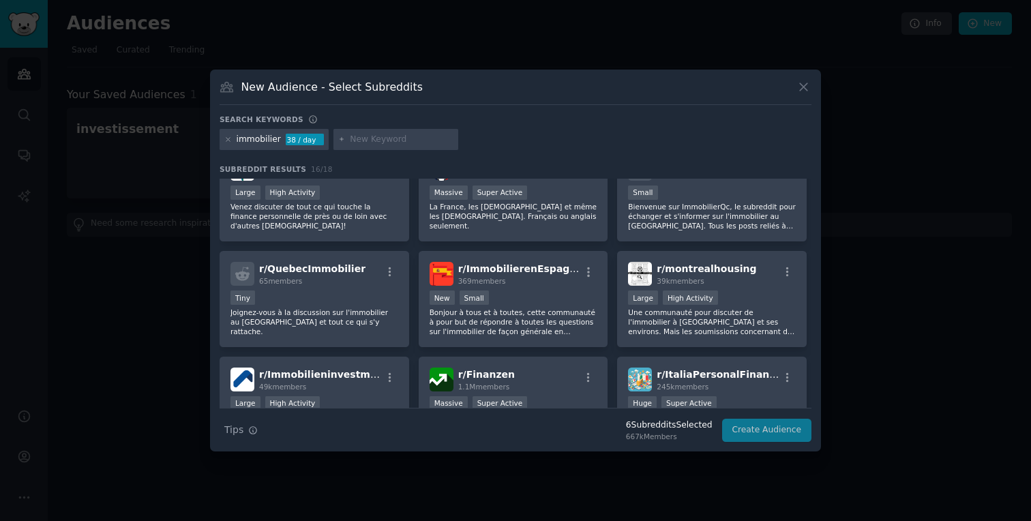
scroll to position [0, 0]
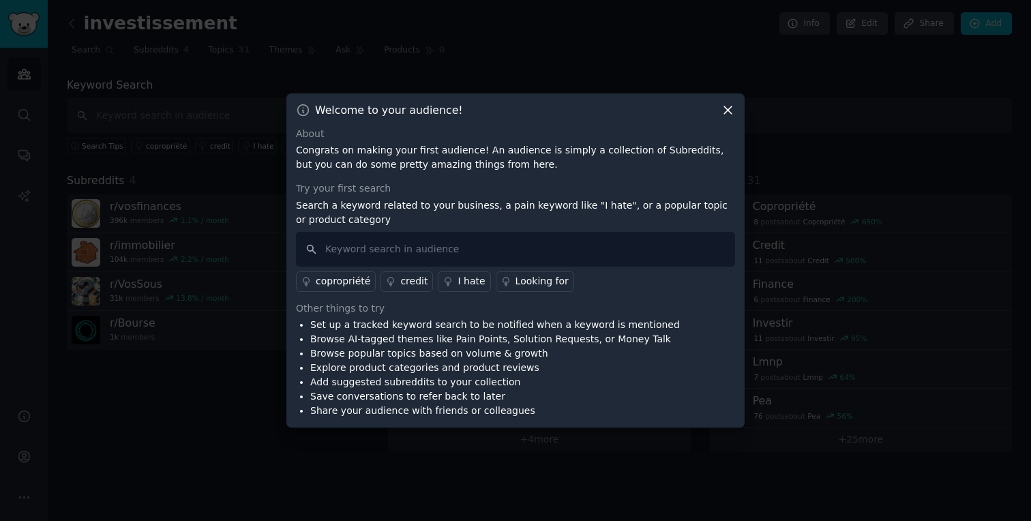
click at [374, 159] on p "Congrats on making your first audience! An audience is simply a collection of S…" at bounding box center [515, 157] width 439 height 29
drag, startPoint x: 374, startPoint y: 159, endPoint x: 569, endPoint y: 158, distance: 195.6
click at [570, 159] on p "Congrats on making your first audience! An audience is simply a collection of S…" at bounding box center [515, 157] width 439 height 29
click at [569, 158] on p "Congrats on making your first audience! An audience is simply a collection of S…" at bounding box center [515, 157] width 439 height 29
click at [532, 155] on p "Congrats on making your first audience! An audience is simply a collection of S…" at bounding box center [515, 157] width 439 height 29
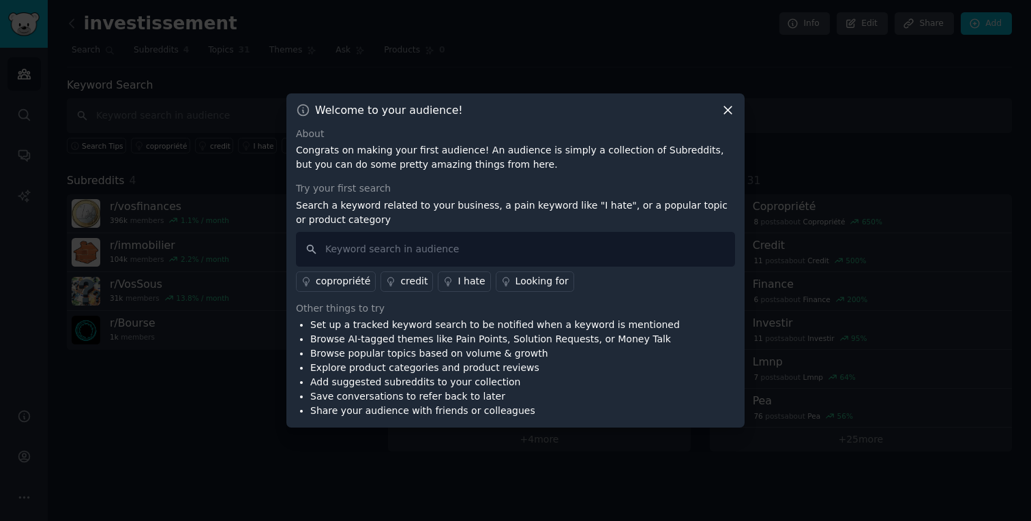
click at [637, 149] on p "Congrats on making your first audience! An audience is simply a collection of S…" at bounding box center [515, 157] width 439 height 29
drag, startPoint x: 637, startPoint y: 149, endPoint x: 404, endPoint y: 149, distance: 233.1
click at [404, 149] on p "Congrats on making your first audience! An audience is simply a collection of S…" at bounding box center [515, 157] width 439 height 29
drag, startPoint x: 404, startPoint y: 149, endPoint x: 518, endPoint y: 149, distance: 113.8
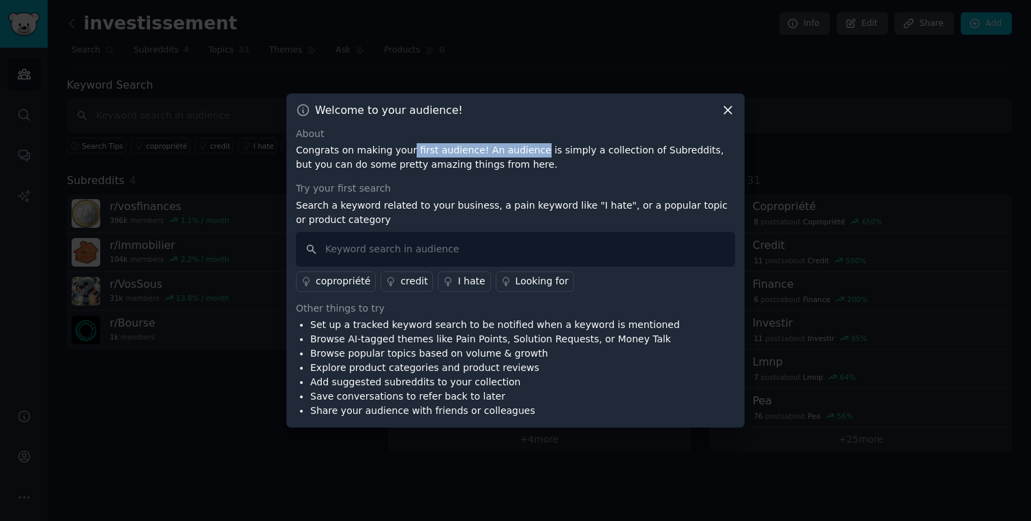
click at [521, 149] on p "Congrats on making your first audience! An audience is simply a collection of S…" at bounding box center [515, 157] width 439 height 29
click at [518, 149] on p "Congrats on making your first audience! An audience is simply a collection of S…" at bounding box center [515, 157] width 439 height 29
click at [356, 242] on input "text" at bounding box center [515, 249] width 439 height 35
click at [352, 324] on li "Set up a tracked keyword search to be notified when a keyword is mentioned" at bounding box center [494, 325] width 369 height 14
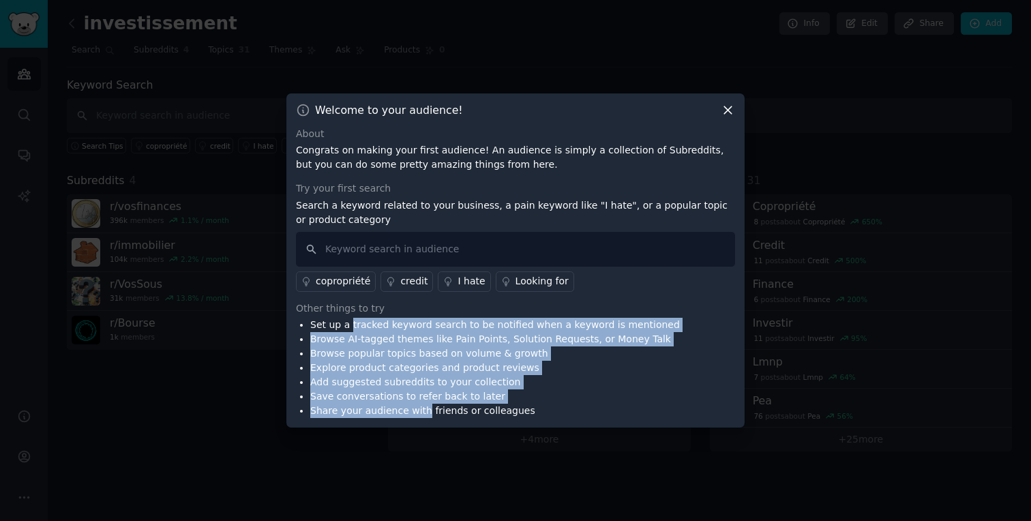
drag, startPoint x: 352, startPoint y: 324, endPoint x: 408, endPoint y: 406, distance: 98.9
click at [408, 406] on ul "Set up a tracked keyword search to be notified when a keyword is mentioned Brow…" at bounding box center [488, 368] width 384 height 100
click at [408, 406] on li "Share your audience with friends or colleagues" at bounding box center [494, 410] width 369 height 14
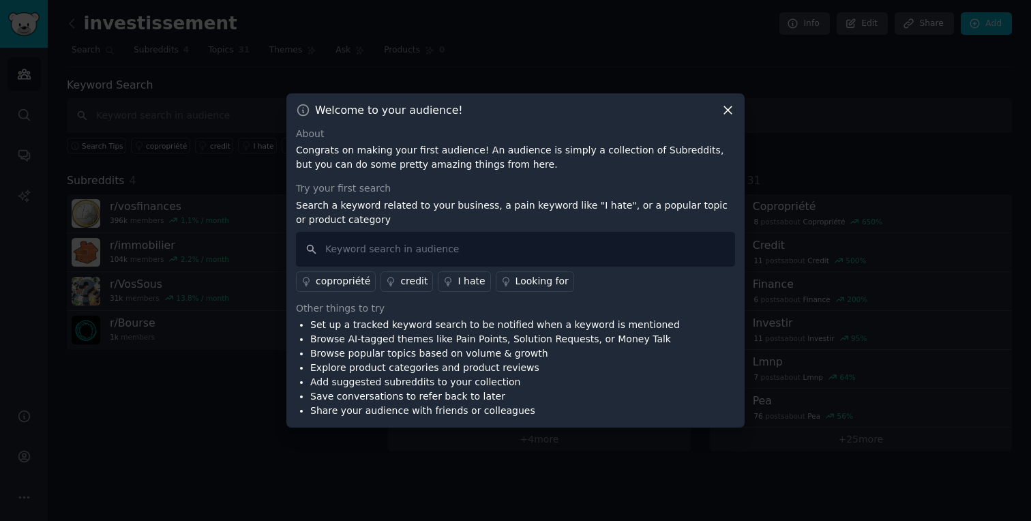
click at [455, 322] on li "Set up a tracked keyword search to be notified when a keyword is mentioned" at bounding box center [494, 325] width 369 height 14
click at [391, 240] on input "text" at bounding box center [515, 249] width 439 height 35
type input "immobilier"
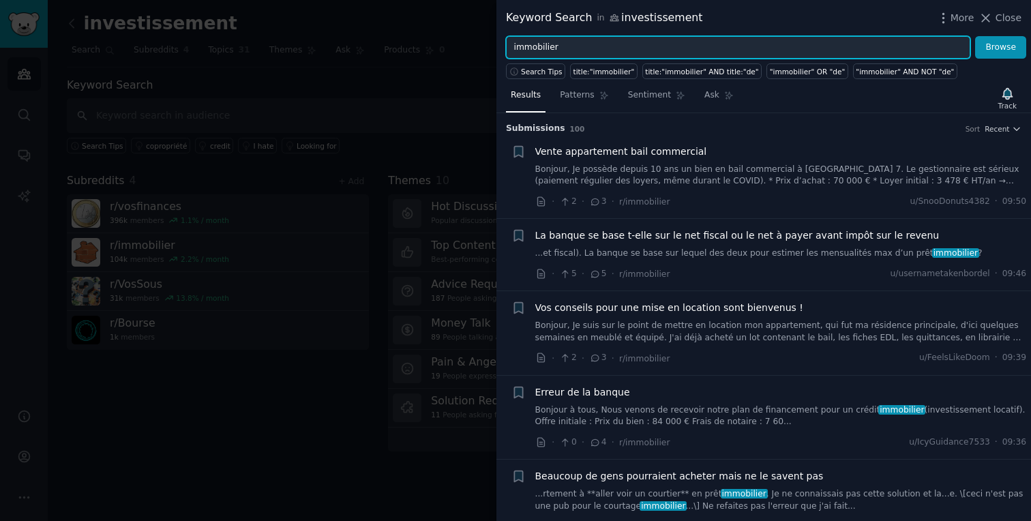
click at [543, 55] on input "immobilier" at bounding box center [738, 47] width 464 height 23
type input "usa"
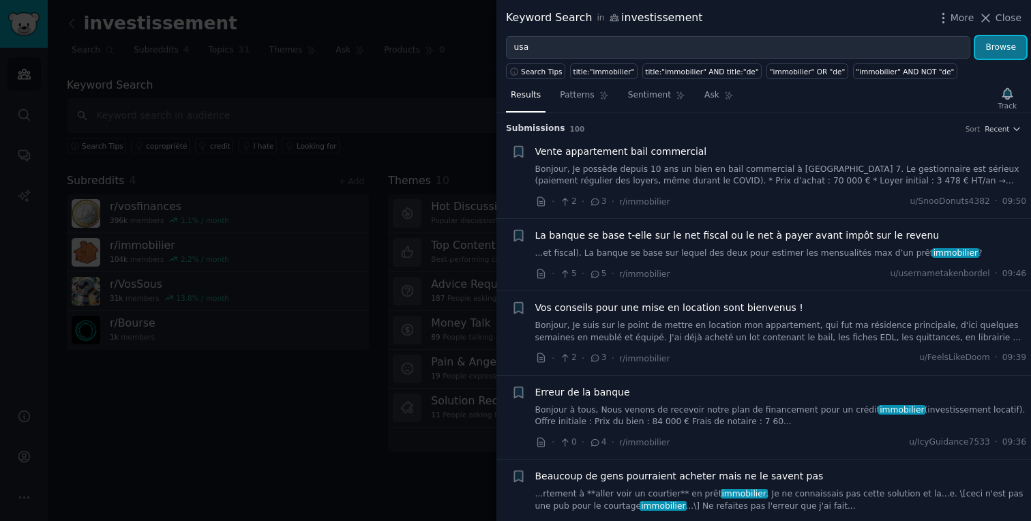
click at [1014, 55] on button "Browse" at bounding box center [1000, 47] width 51 height 23
